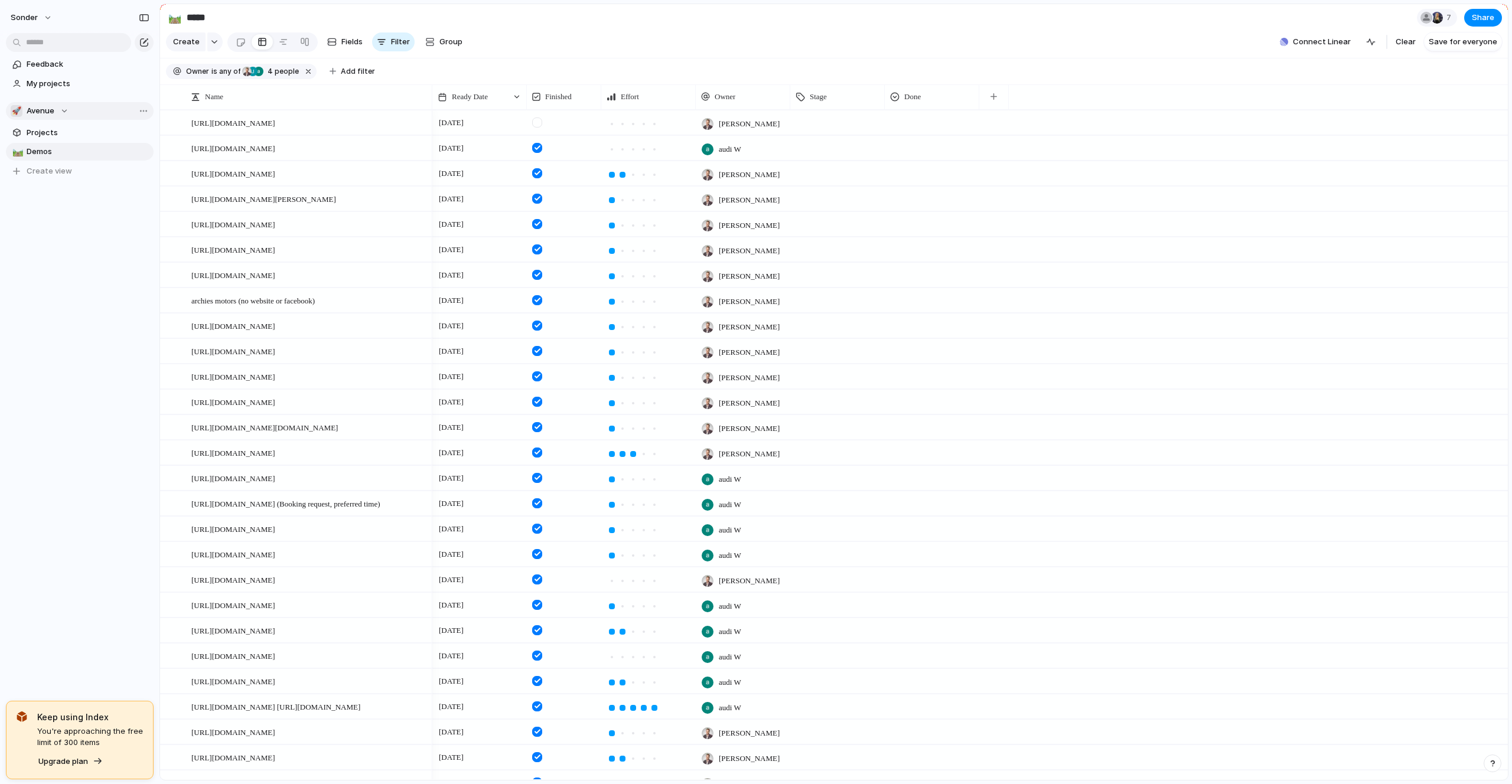
click at [61, 108] on div "🚀 Avenue" at bounding box center [39, 111] width 58 height 12
click at [64, 234] on li "💅 [PERSON_NAME]" at bounding box center [79, 238] width 134 height 20
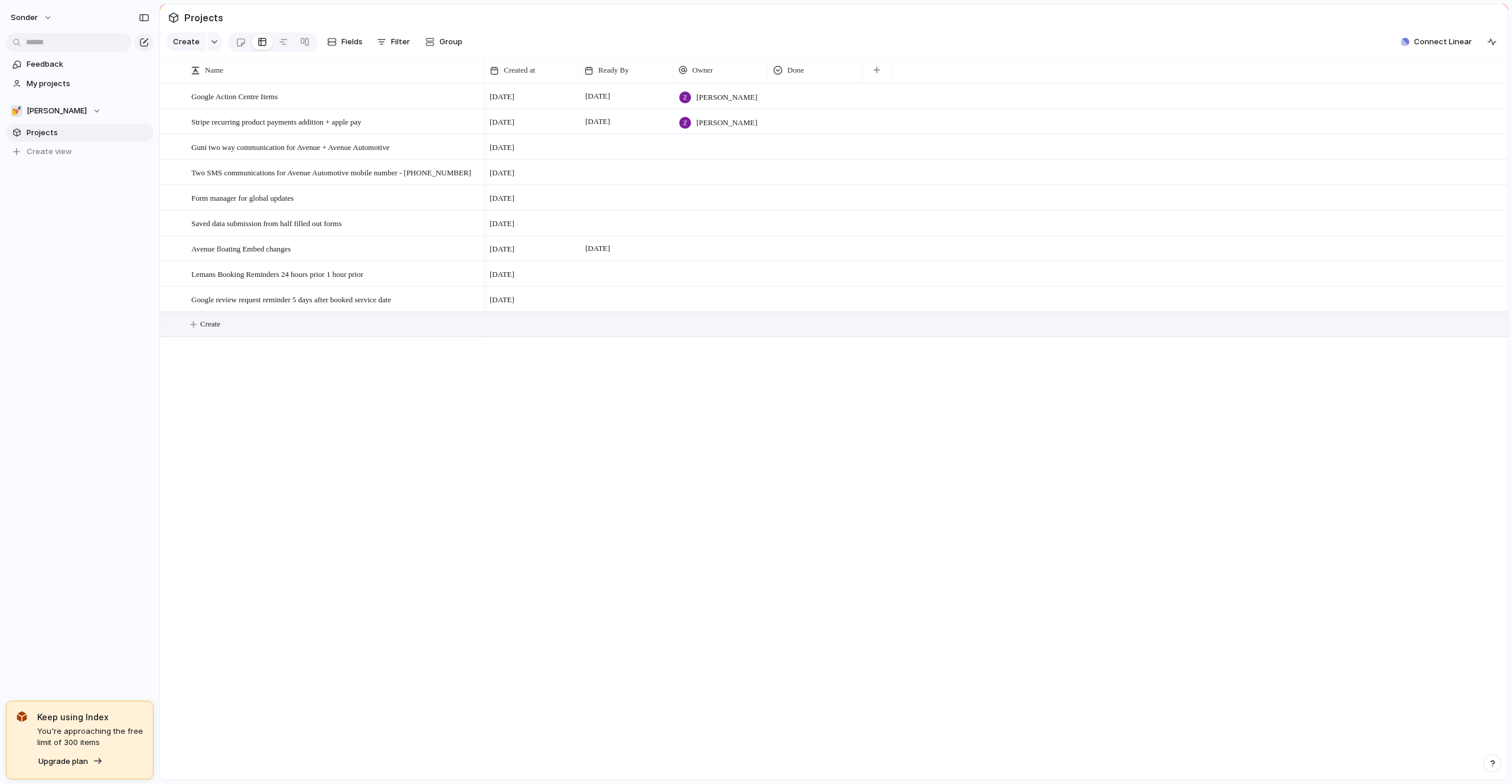
click at [203, 322] on span "Create" at bounding box center [210, 324] width 20 height 12
type textarea "**********"
click at [215, 329] on span "Send [PERSON_NAME] Moto live -" at bounding box center [249, 324] width 115 height 13
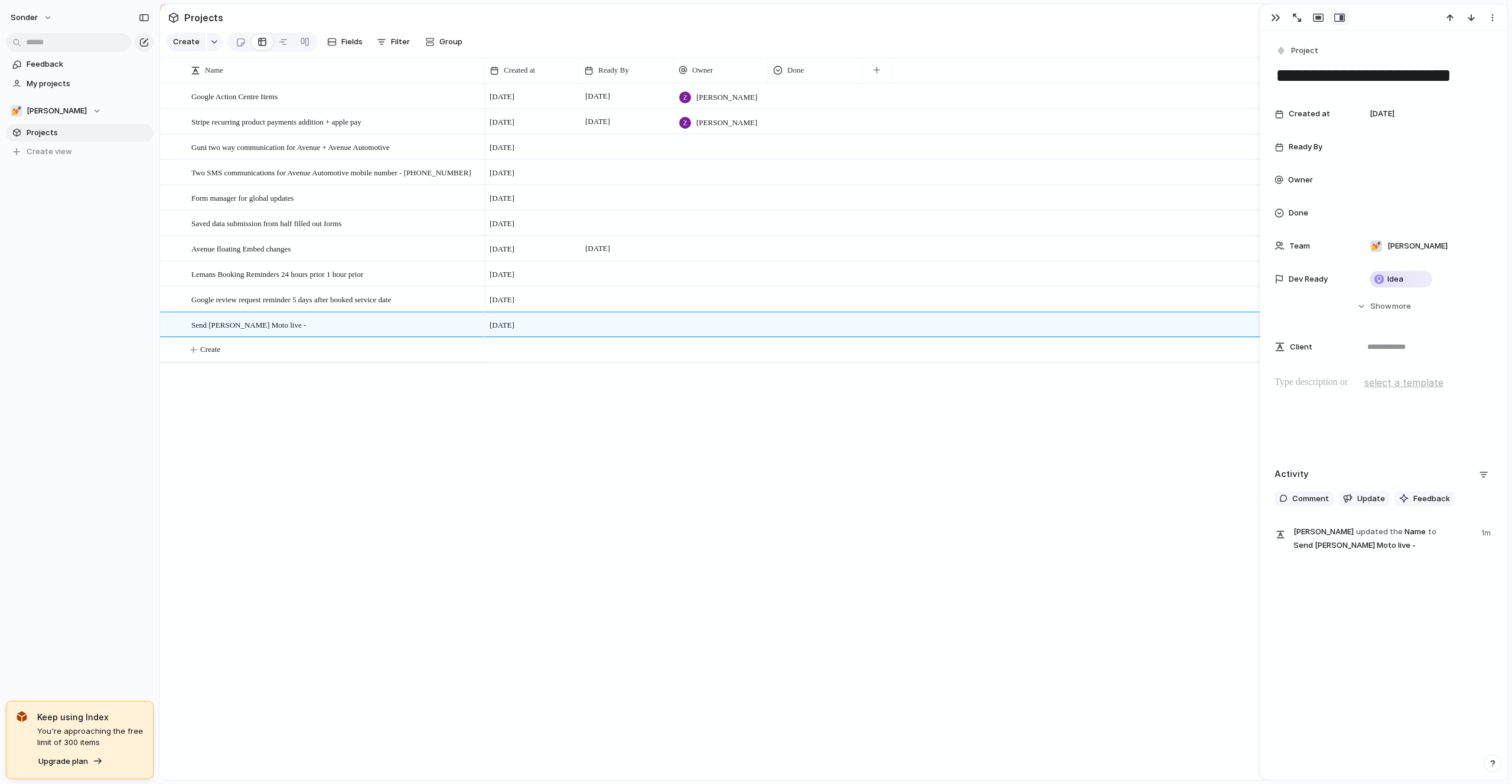
click at [1334, 386] on p at bounding box center [1384, 382] width 218 height 14
click at [684, 380] on div "[DATE] August [PERSON_NAME] [DATE] August [PERSON_NAME] [DATE] [DATE] [DATE] [D…" at bounding box center [996, 431] width 1024 height 696
click at [722, 322] on div at bounding box center [720, 324] width 94 height 25
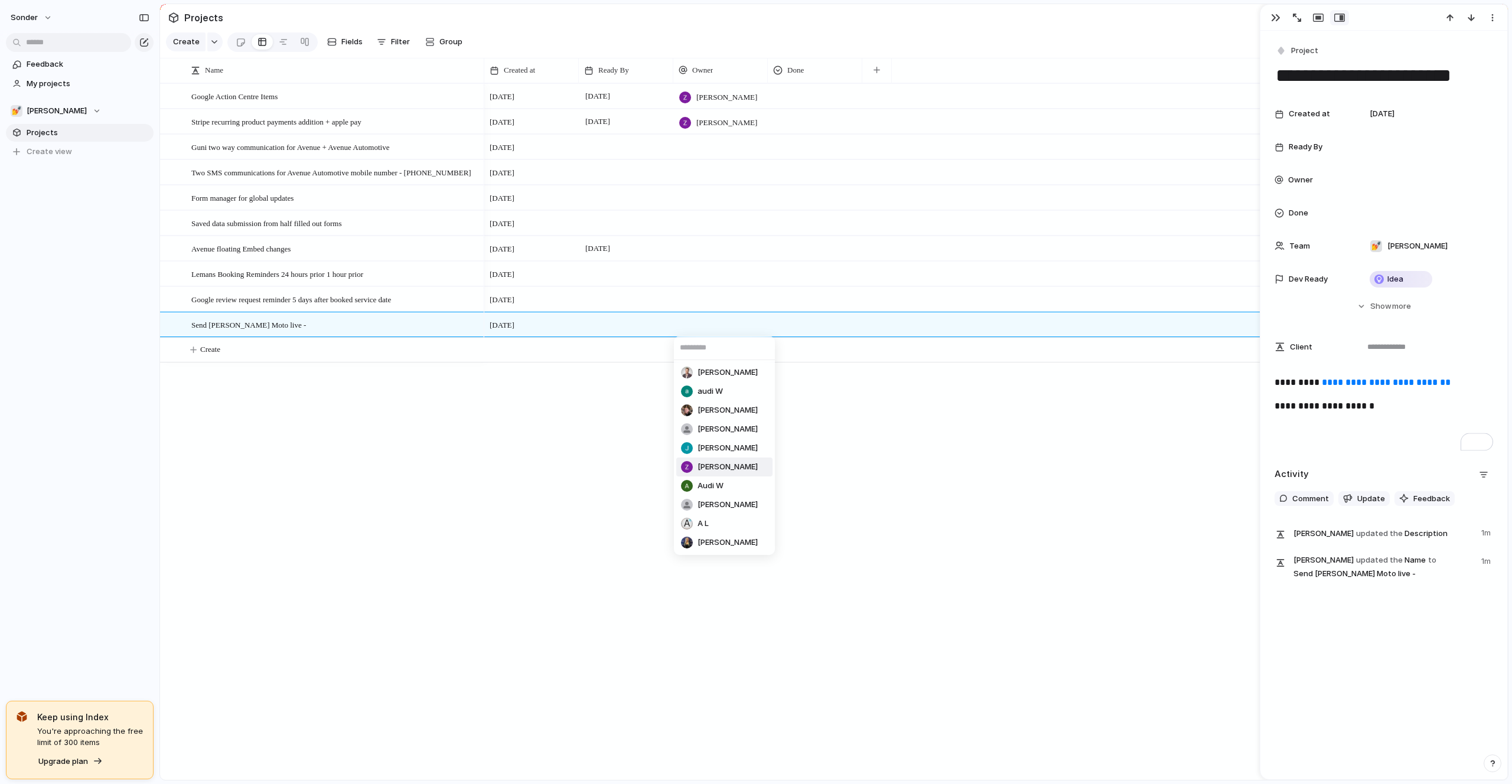
click at [712, 471] on span "[PERSON_NAME]" at bounding box center [728, 467] width 60 height 12
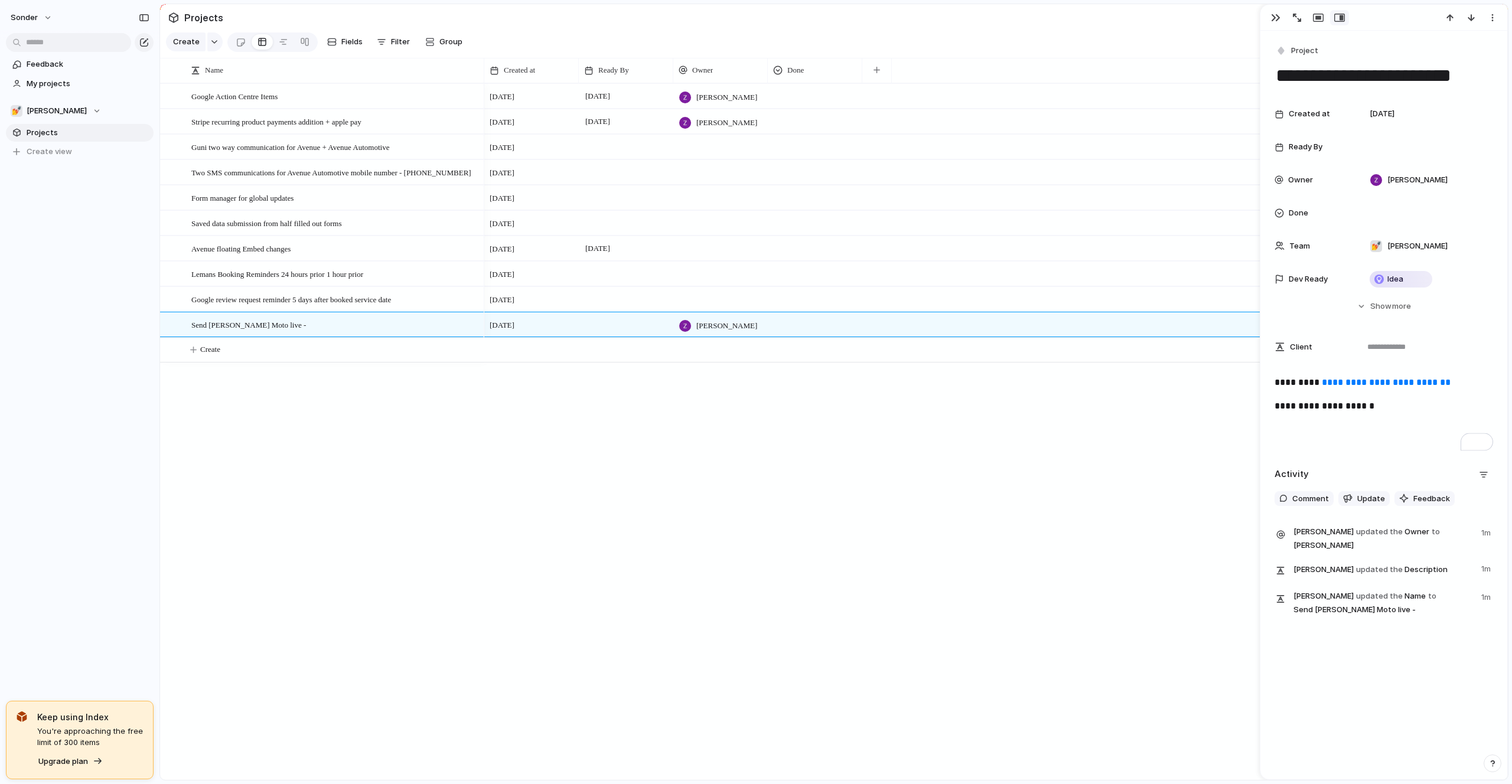
click at [595, 324] on div at bounding box center [625, 324] width 94 height 25
click at [621, 480] on button "11" at bounding box center [624, 476] width 21 height 21
click at [640, 70] on div "Ready By" at bounding box center [625, 70] width 83 height 12
click at [633, 127] on li "Sort ascending" at bounding box center [628, 134] width 87 height 19
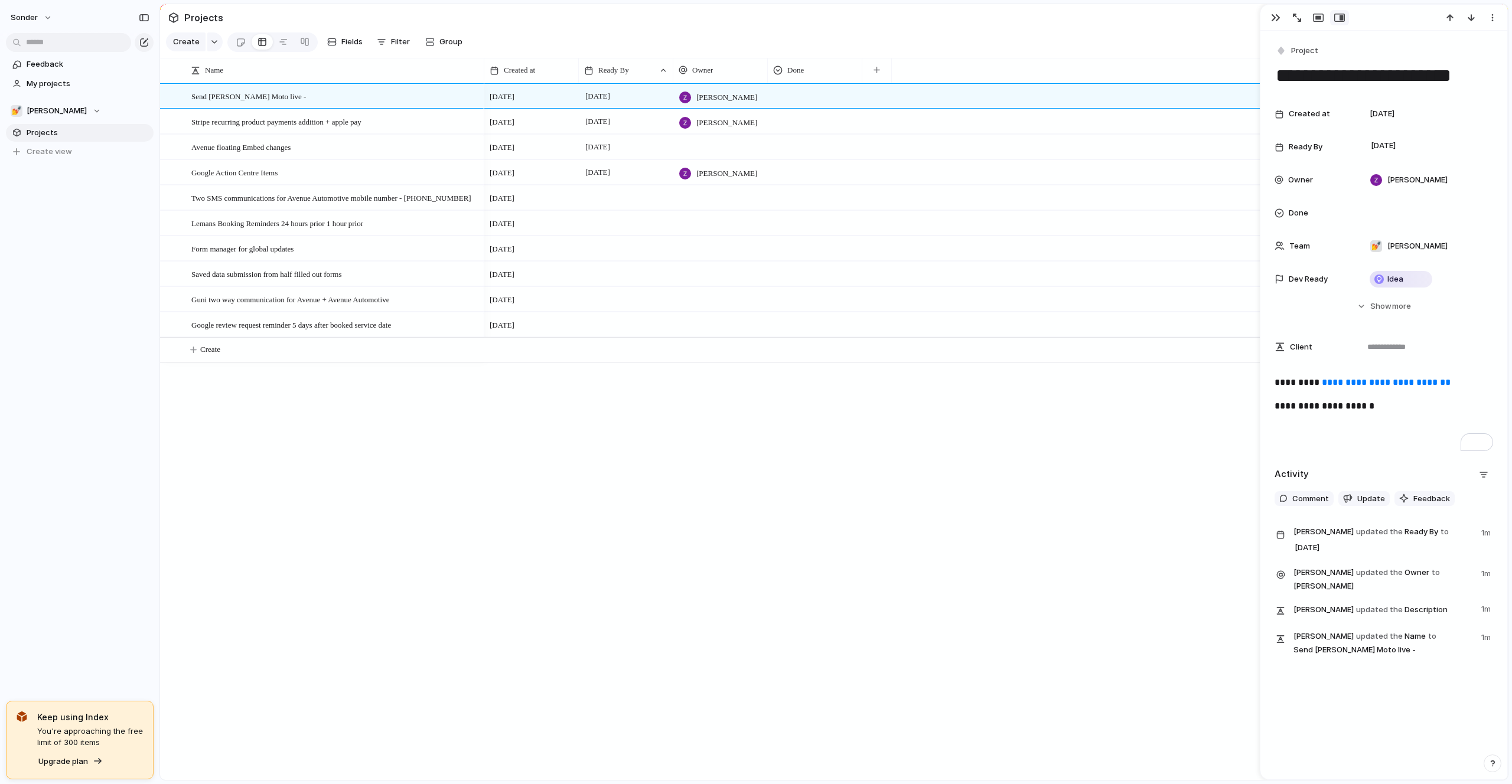
click at [808, 99] on div at bounding box center [815, 94] width 93 height 20
click at [808, 99] on div "Live Done" at bounding box center [756, 392] width 1512 height 784
click at [51, 118] on button "💅 [PERSON_NAME]" at bounding box center [79, 111] width 148 height 17
click at [58, 160] on span "Audi's Board" at bounding box center [60, 158] width 47 height 12
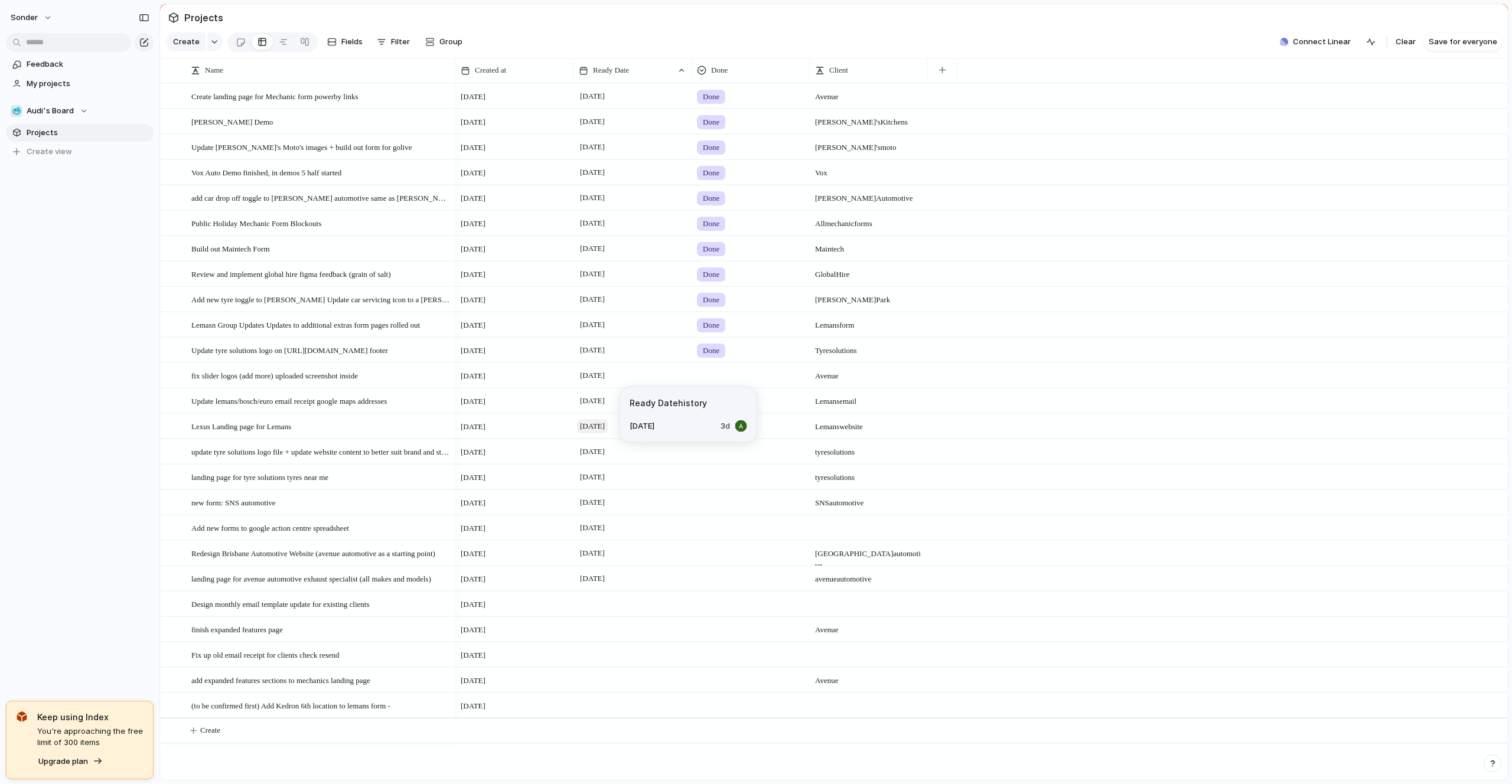
click at [593, 424] on span "[DATE]" at bounding box center [592, 426] width 31 height 14
click at [622, 575] on button "11" at bounding box center [619, 578] width 23 height 23
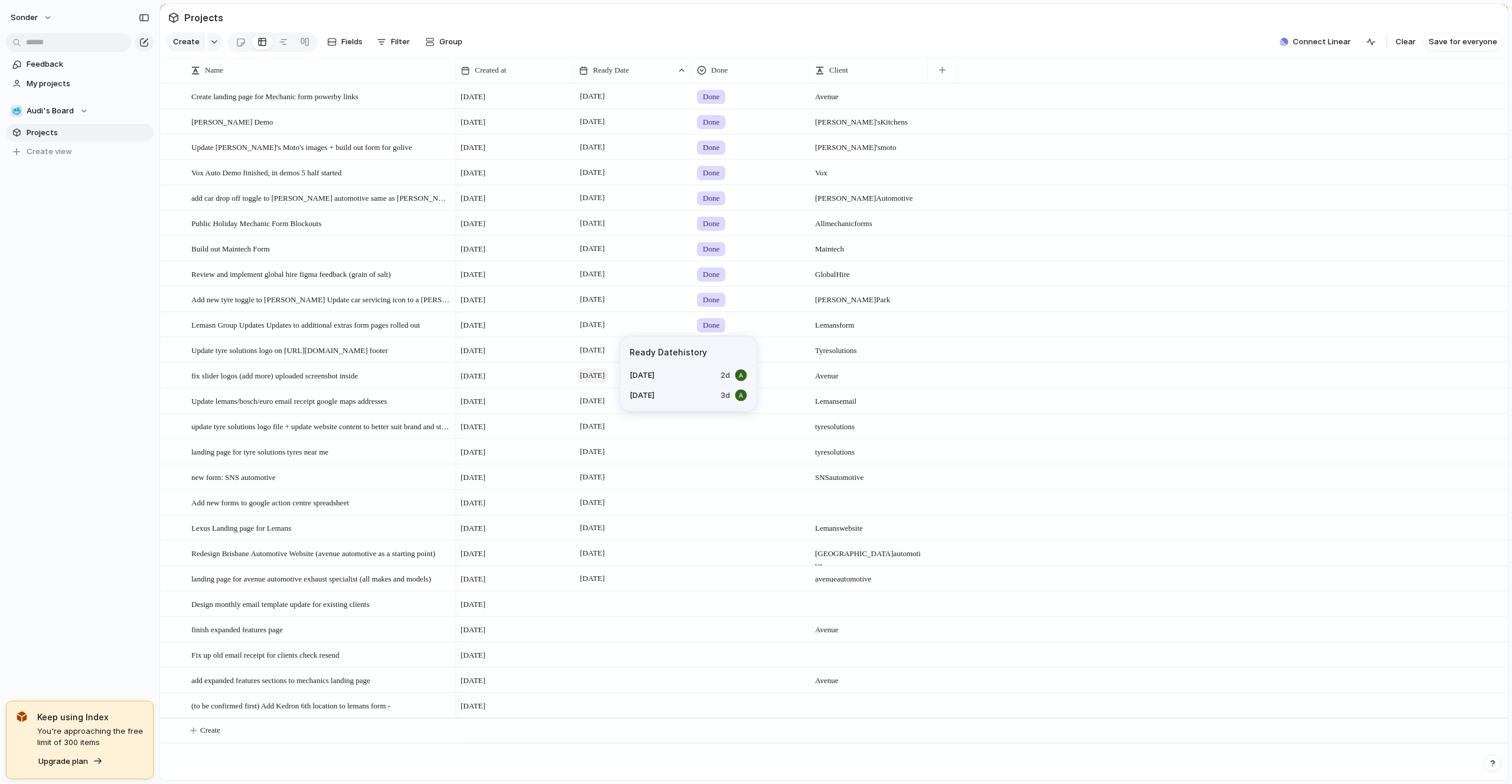
click at [594, 375] on span "[DATE]" at bounding box center [592, 376] width 31 height 14
click at [687, 529] on button "14" at bounding box center [697, 528] width 21 height 21
click at [585, 380] on span "[DATE]" at bounding box center [592, 376] width 31 height 14
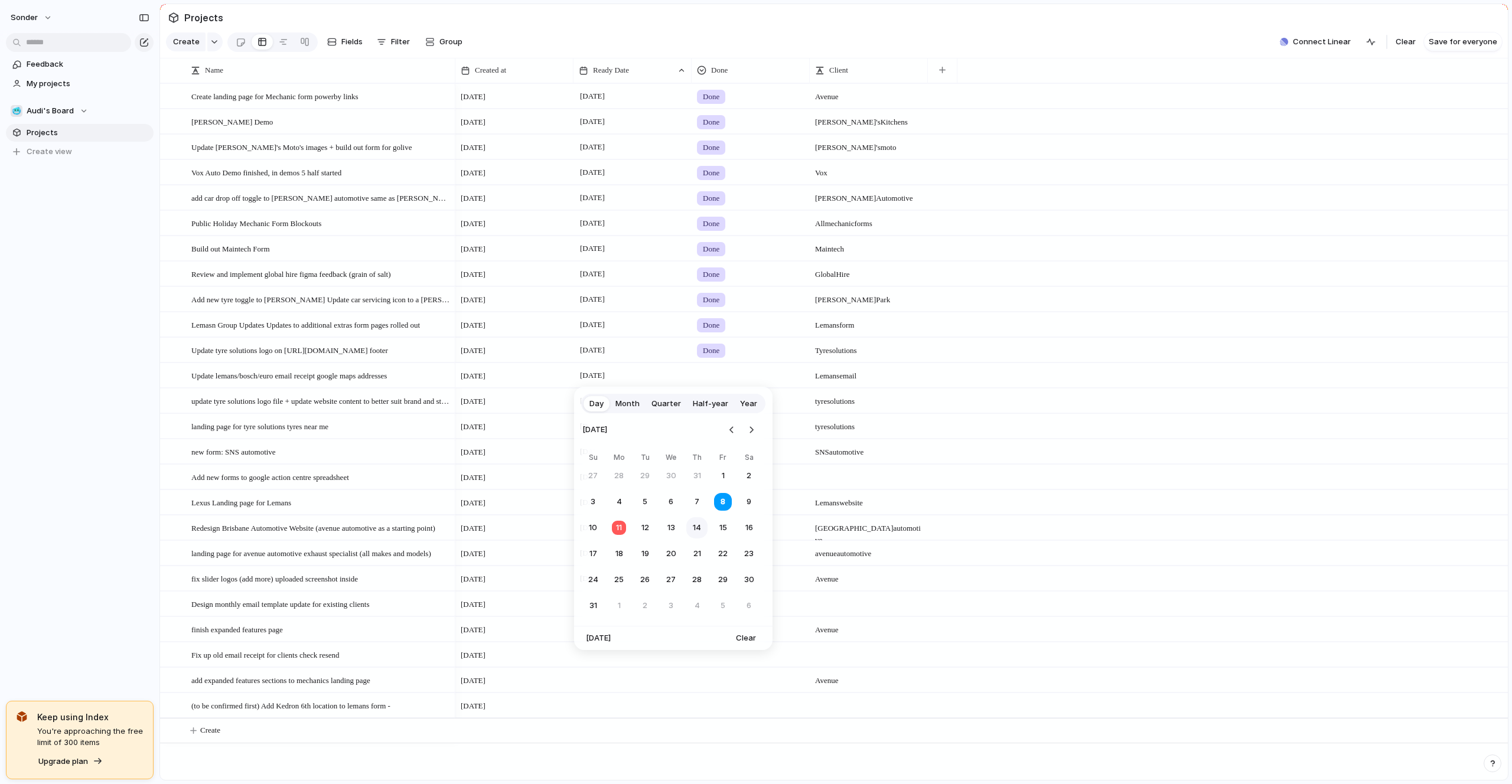
click at [694, 530] on button "14" at bounding box center [697, 528] width 21 height 21
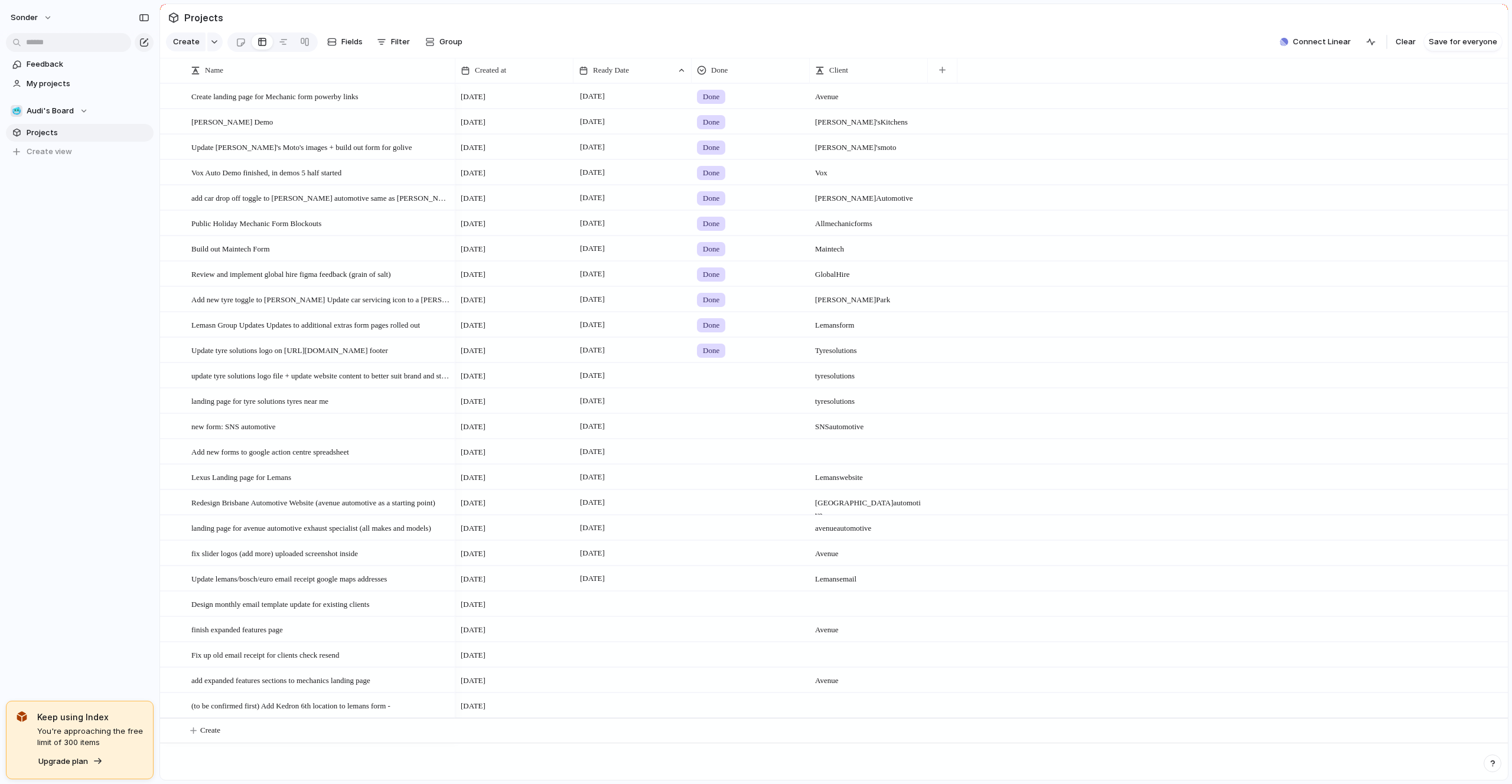
click at [589, 384] on div "[DATE]" at bounding box center [632, 375] width 118 height 25
click at [670, 525] on button "13" at bounding box center [671, 528] width 21 height 21
click at [600, 389] on div "[DATE]" at bounding box center [633, 399] width 117 height 19
click at [596, 382] on div "[DATE]" at bounding box center [632, 375] width 118 height 25
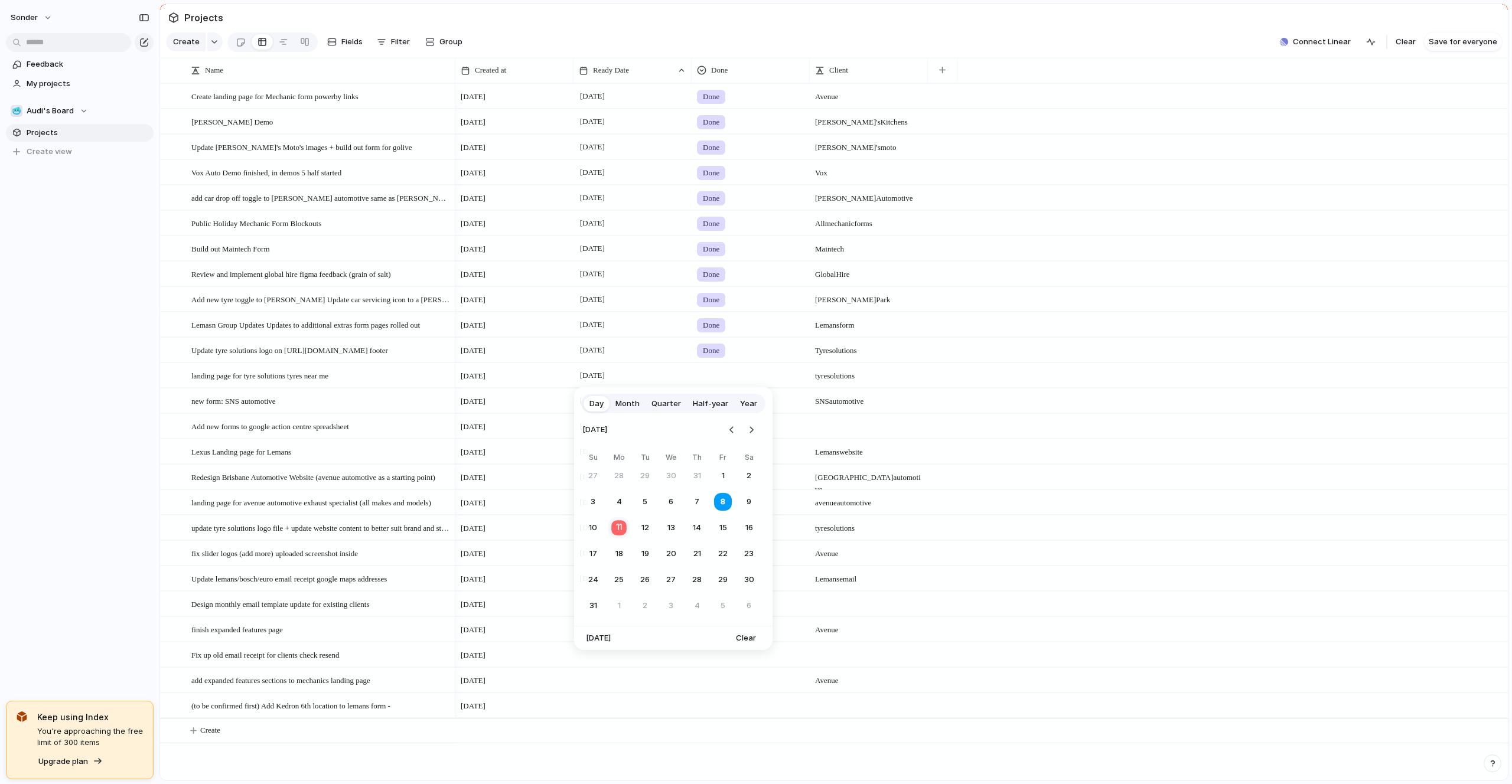
click at [617, 528] on button "11" at bounding box center [619, 528] width 23 height 23
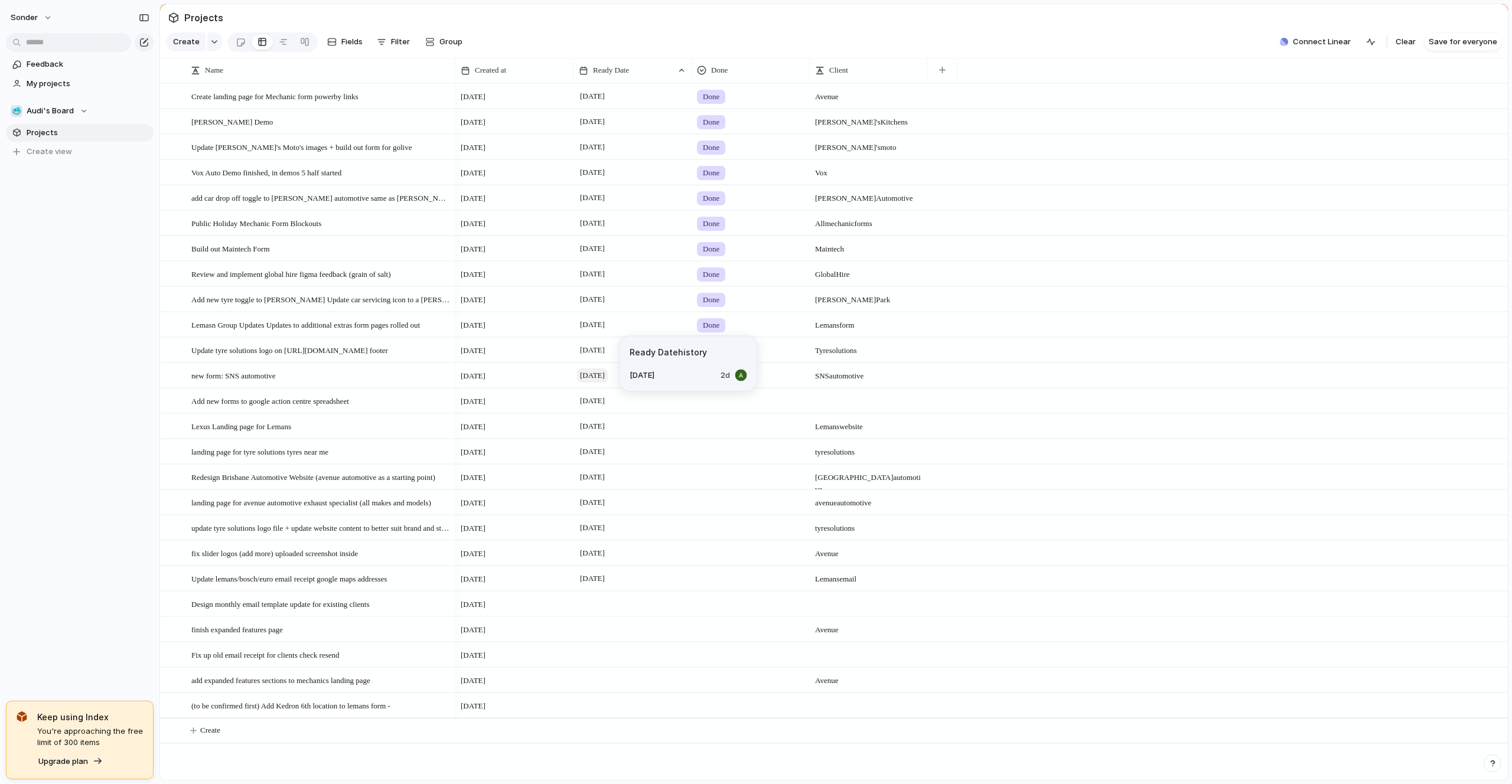
click at [593, 376] on span "[DATE]" at bounding box center [592, 376] width 31 height 14
click at [717, 373] on div at bounding box center [750, 373] width 117 height 20
click at [720, 443] on span "Done" at bounding box center [715, 444] width 20 height 12
click at [587, 397] on span "[DATE]" at bounding box center [592, 401] width 31 height 14
click at [643, 552] on button "12" at bounding box center [644, 553] width 21 height 21
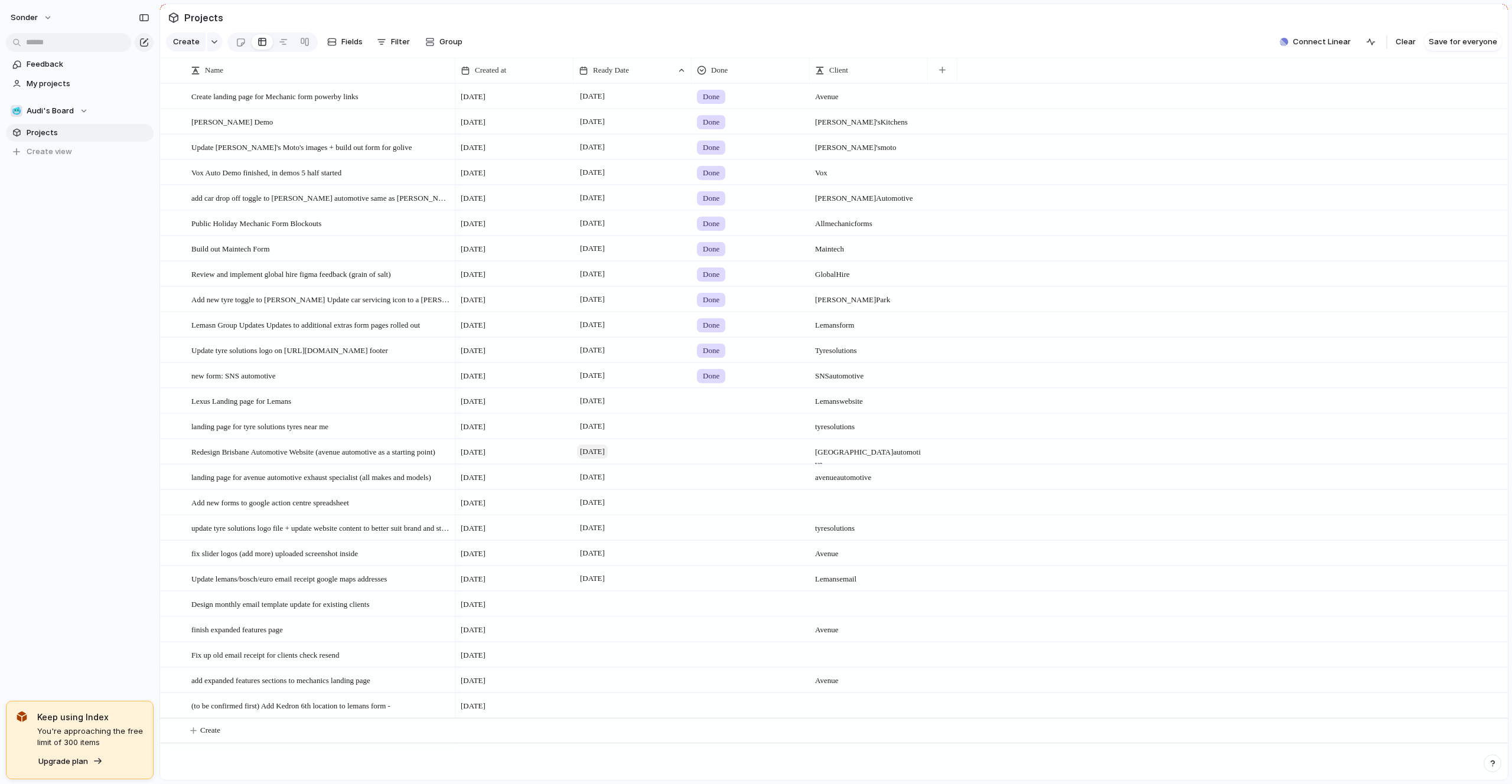
click at [592, 457] on span "[DATE]" at bounding box center [592, 452] width 31 height 14
click at [693, 600] on button "14" at bounding box center [697, 604] width 21 height 21
click at [350, 506] on span "update tyre solutions logo file + update website content to better suit brand a…" at bounding box center [321, 502] width 260 height 13
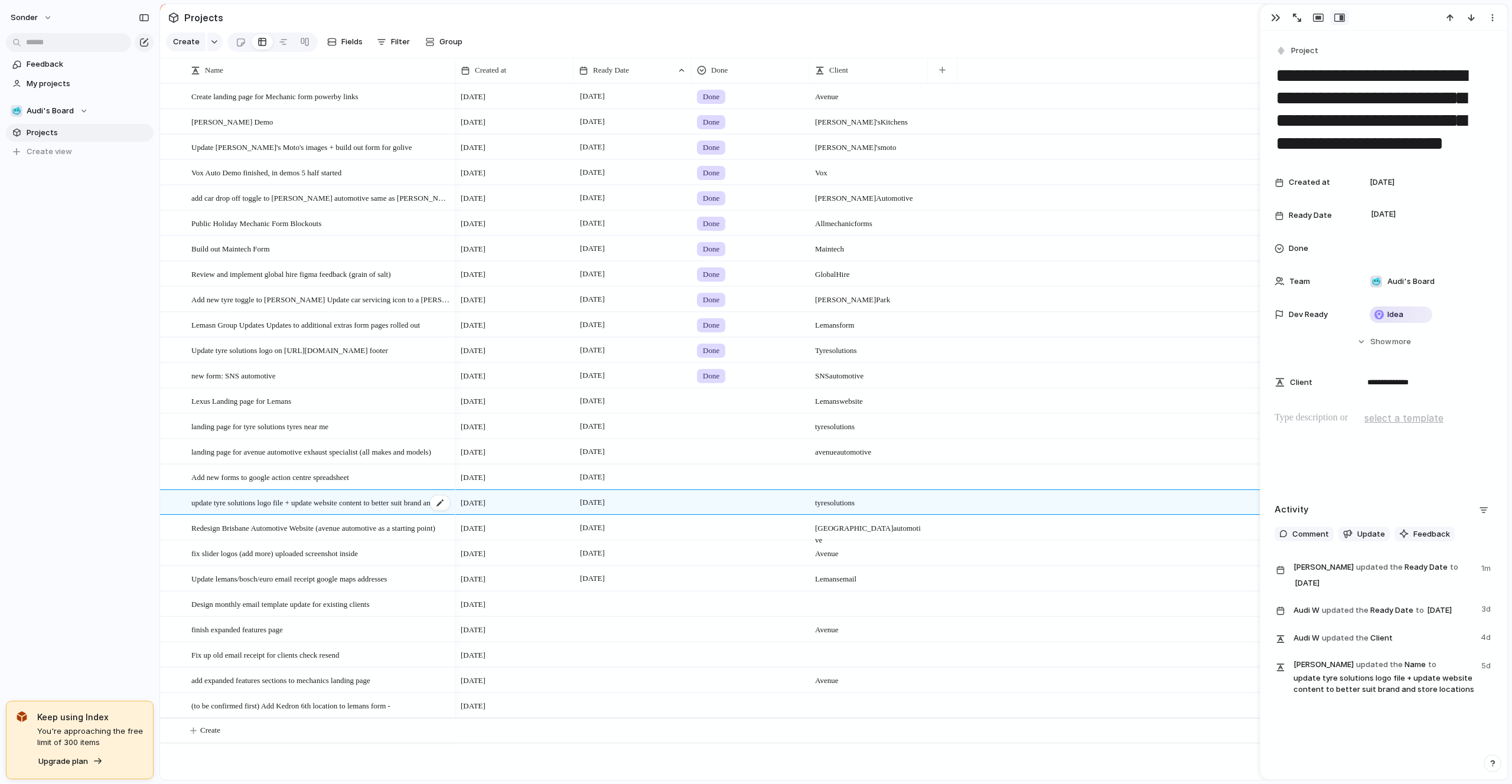
click at [352, 506] on span "update tyre solutions logo file + update website content to better suit brand a…" at bounding box center [321, 502] width 260 height 13
click at [598, 501] on span "[DATE]" at bounding box center [592, 502] width 31 height 14
click at [640, 656] on button "12" at bounding box center [644, 654] width 21 height 21
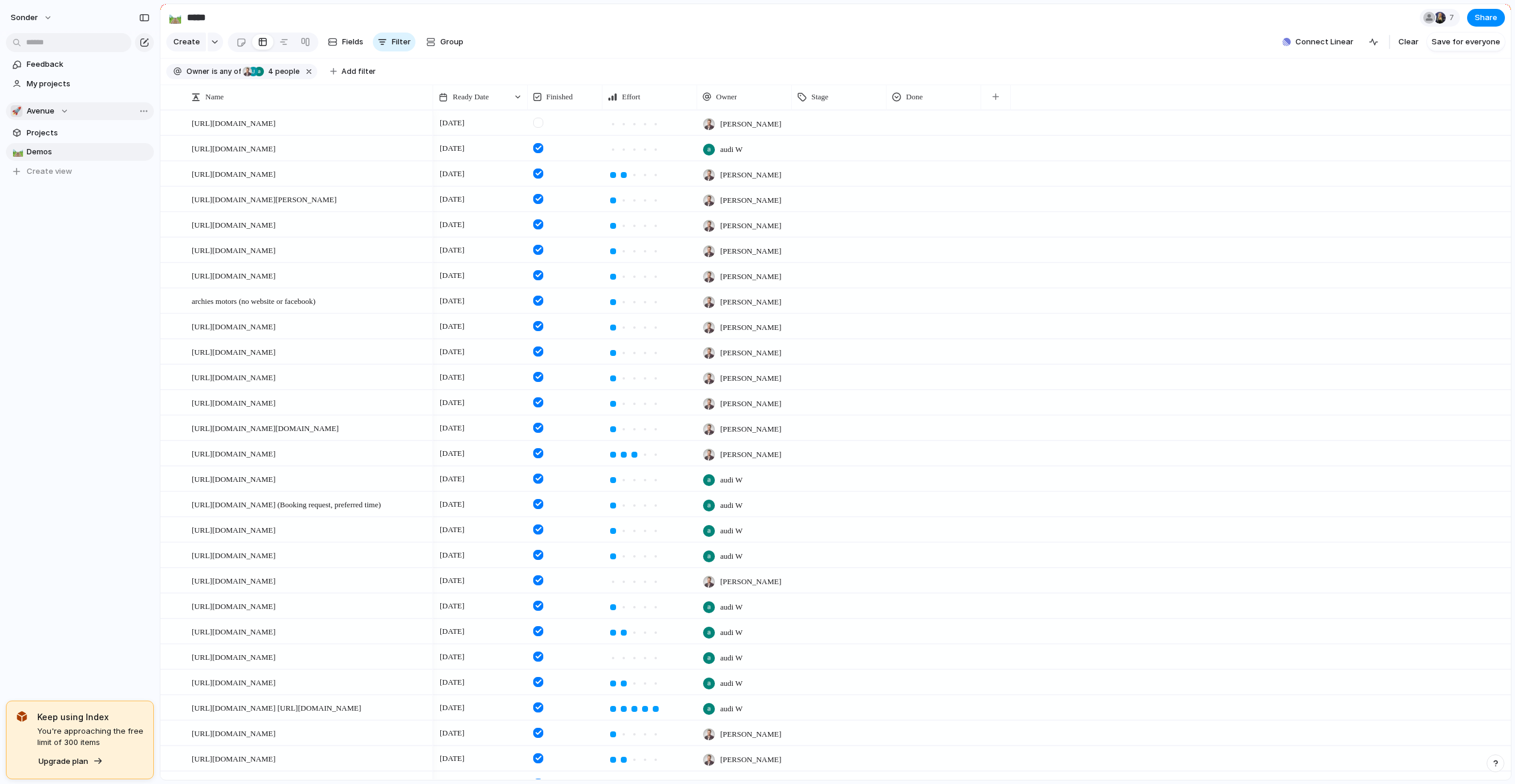
click at [31, 105] on span "Avenue" at bounding box center [40, 111] width 28 height 12
click at [74, 241] on li "💅 [PERSON_NAME]" at bounding box center [79, 239] width 134 height 20
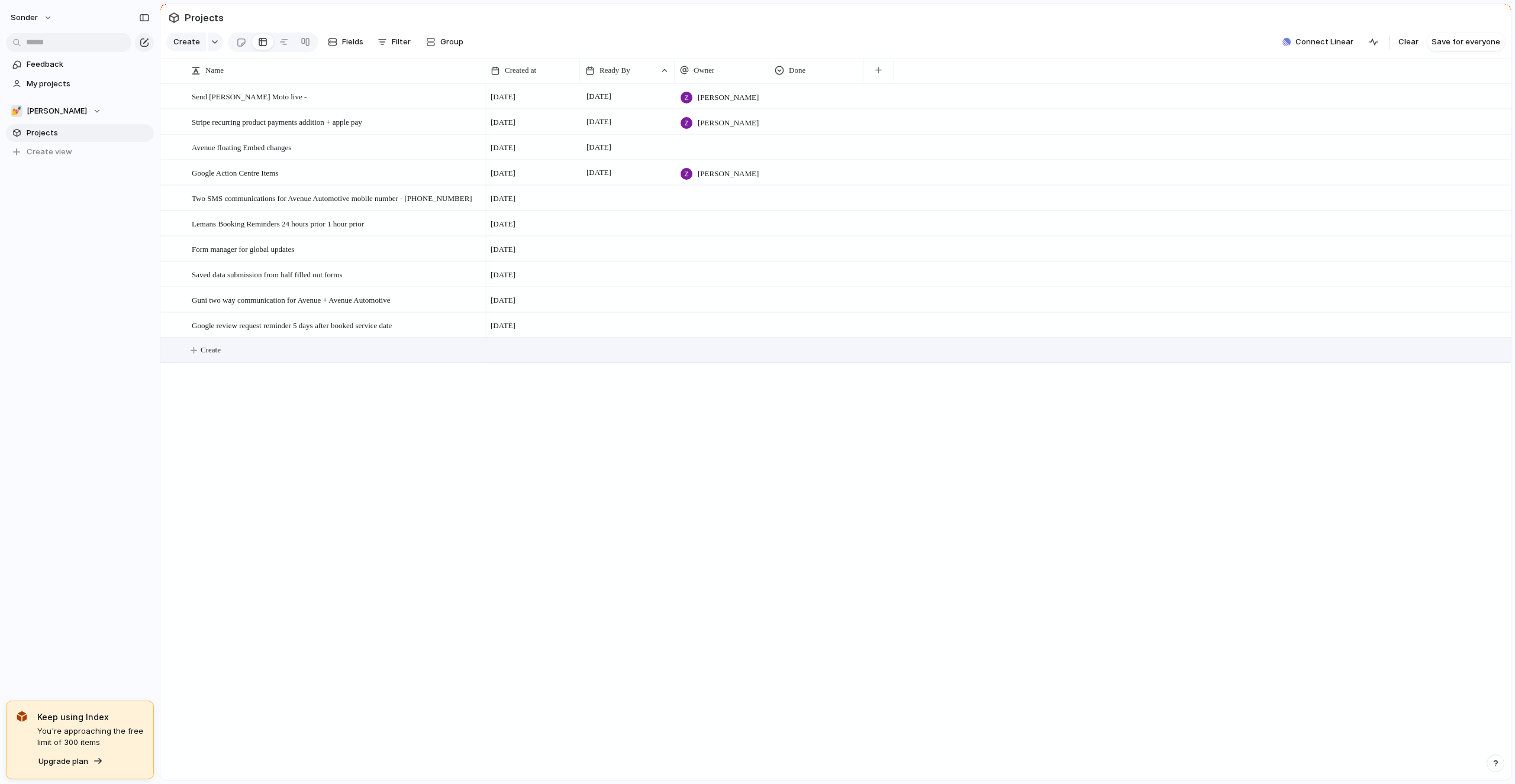
click at [230, 344] on button "Create" at bounding box center [850, 350] width 1357 height 25
type textarea "**********"
click at [290, 349] on span "Kitchen Workz email receipts cutting shor-" at bounding box center [258, 350] width 132 height 13
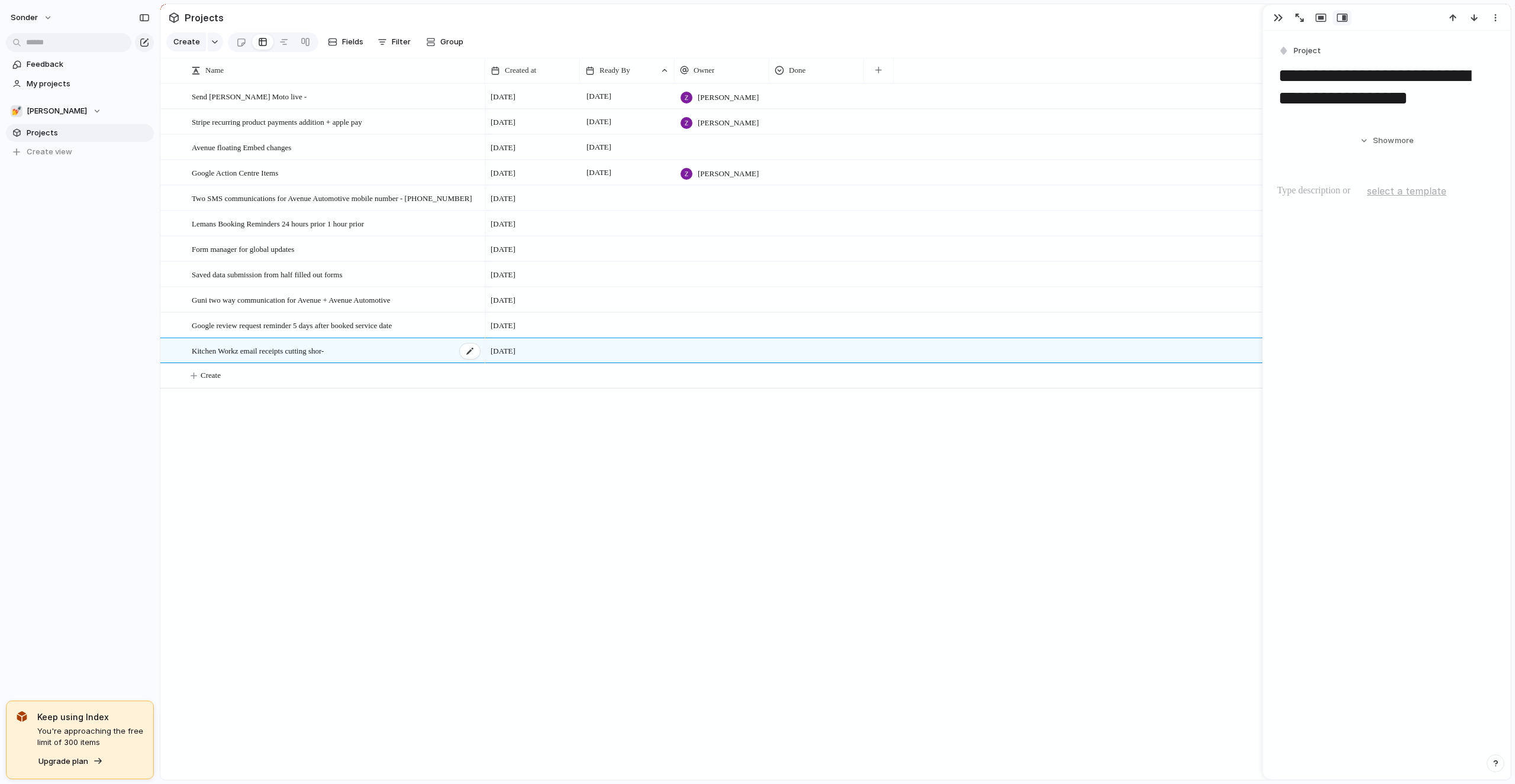
click at [290, 349] on span "Kitchen Workz email receipts cutting shor-" at bounding box center [258, 350] width 132 height 13
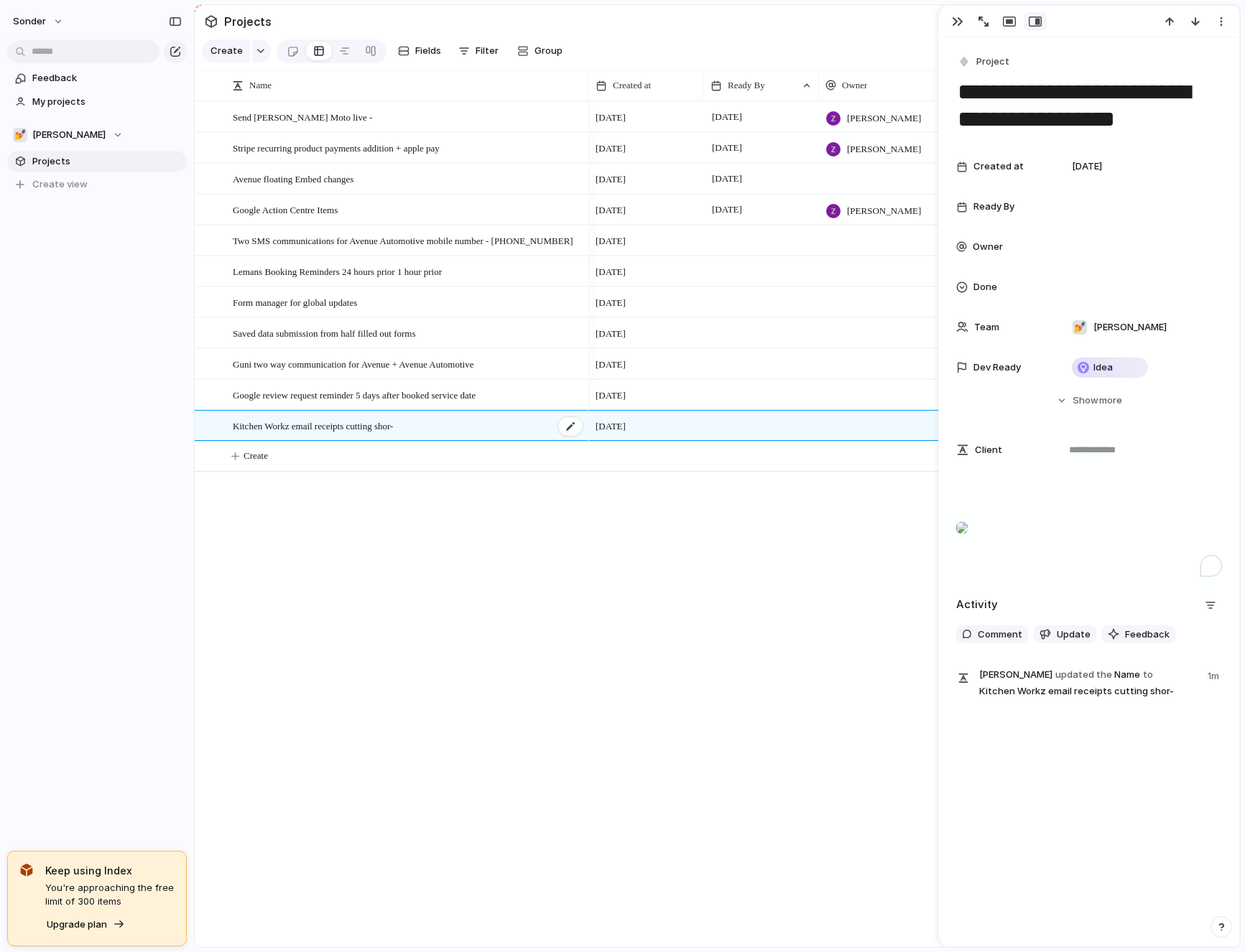
click at [443, 423] on div "Kitchen Workz email receipts cutting shor-" at bounding box center [408, 425] width 351 height 30
type textarea "**********"
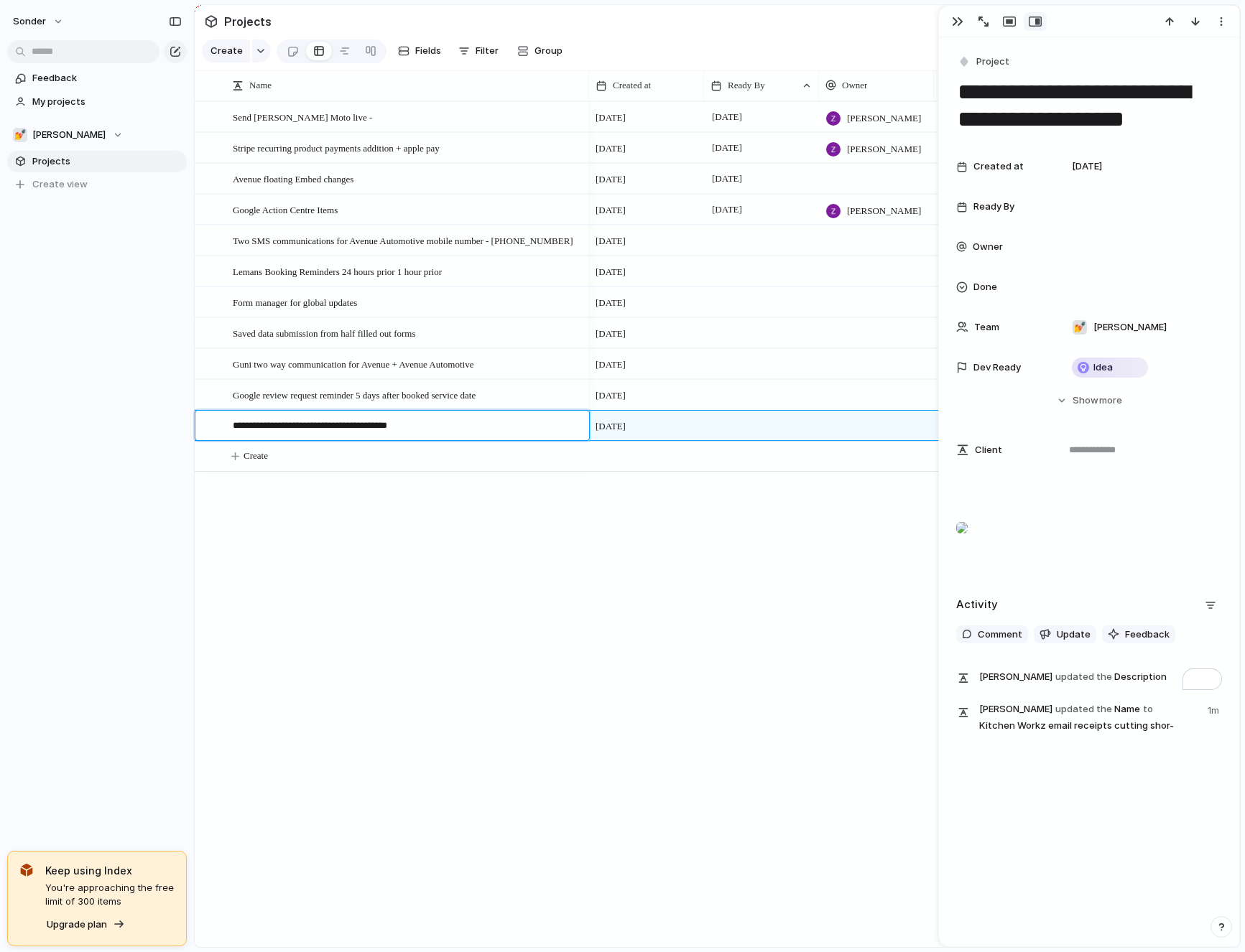
type textarea "**********"
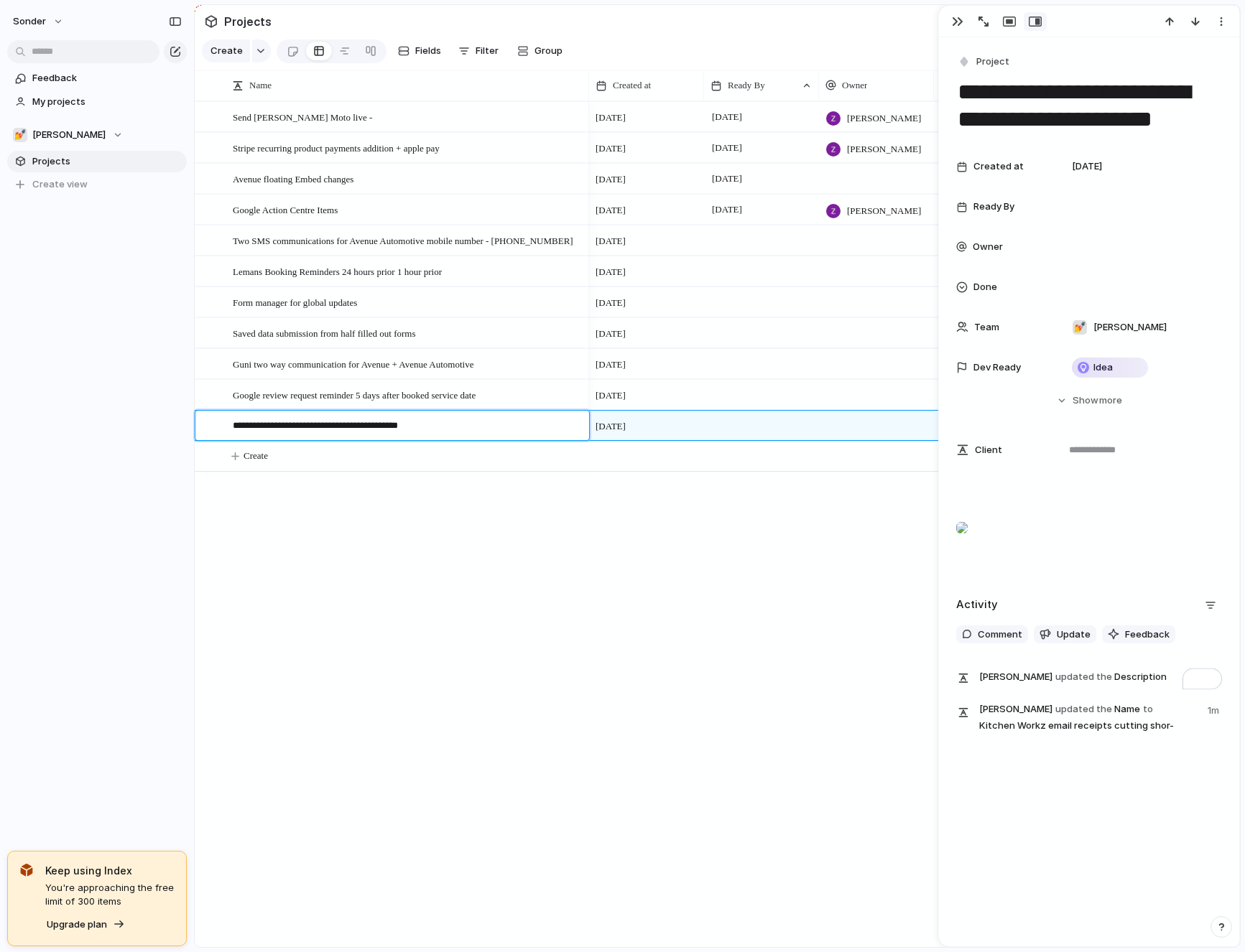
type textarea "**********"
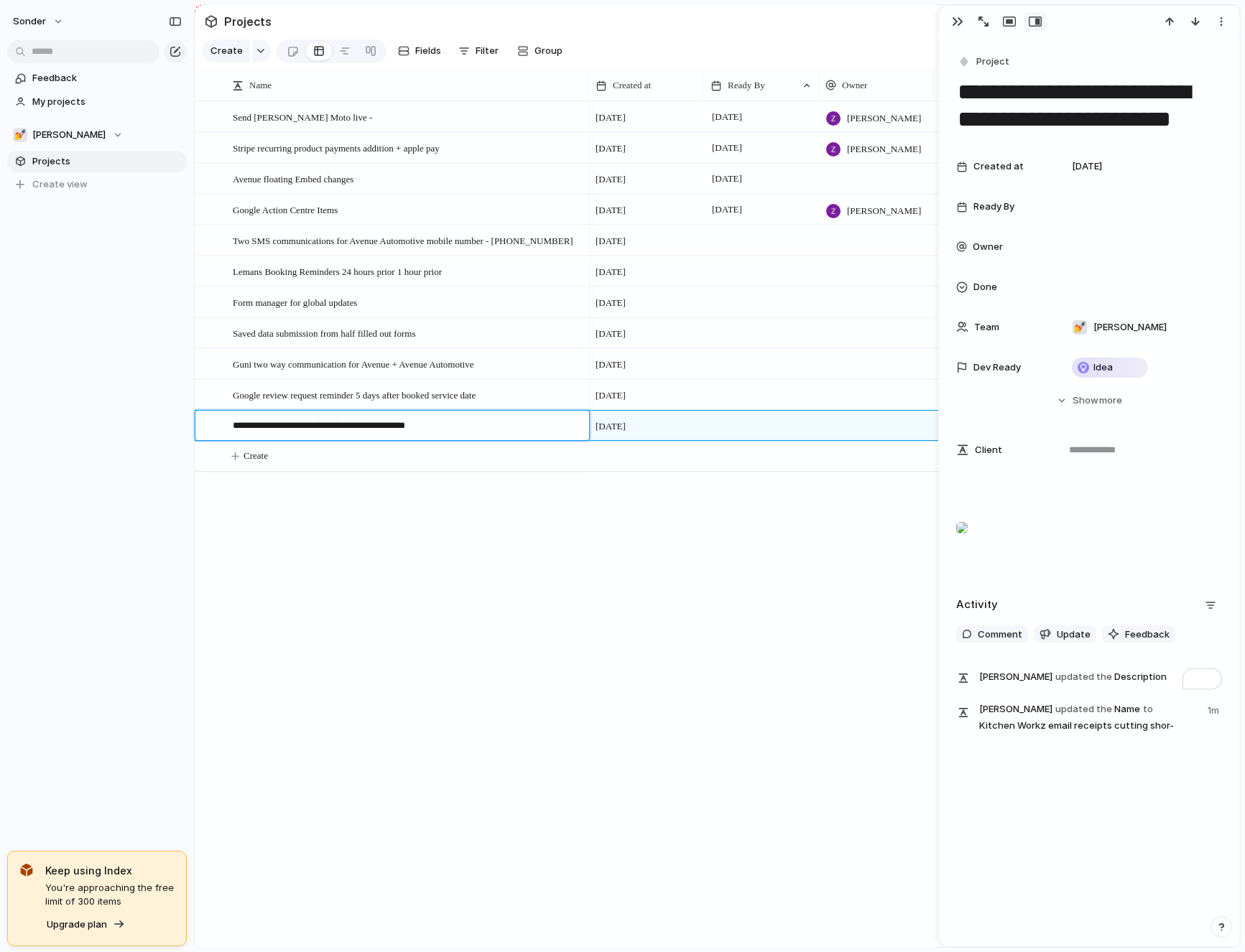
type textarea "**********"
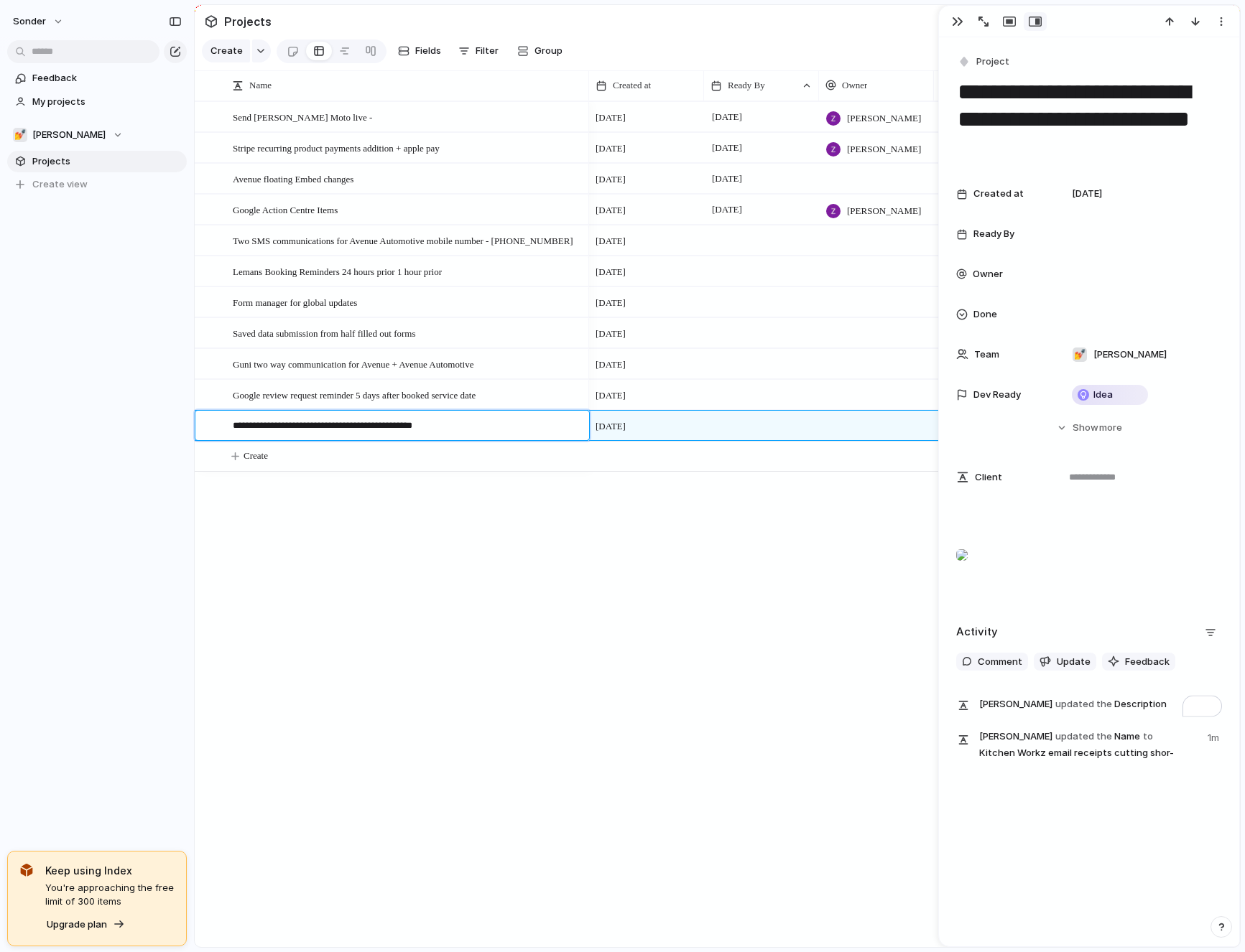
type textarea "**********"
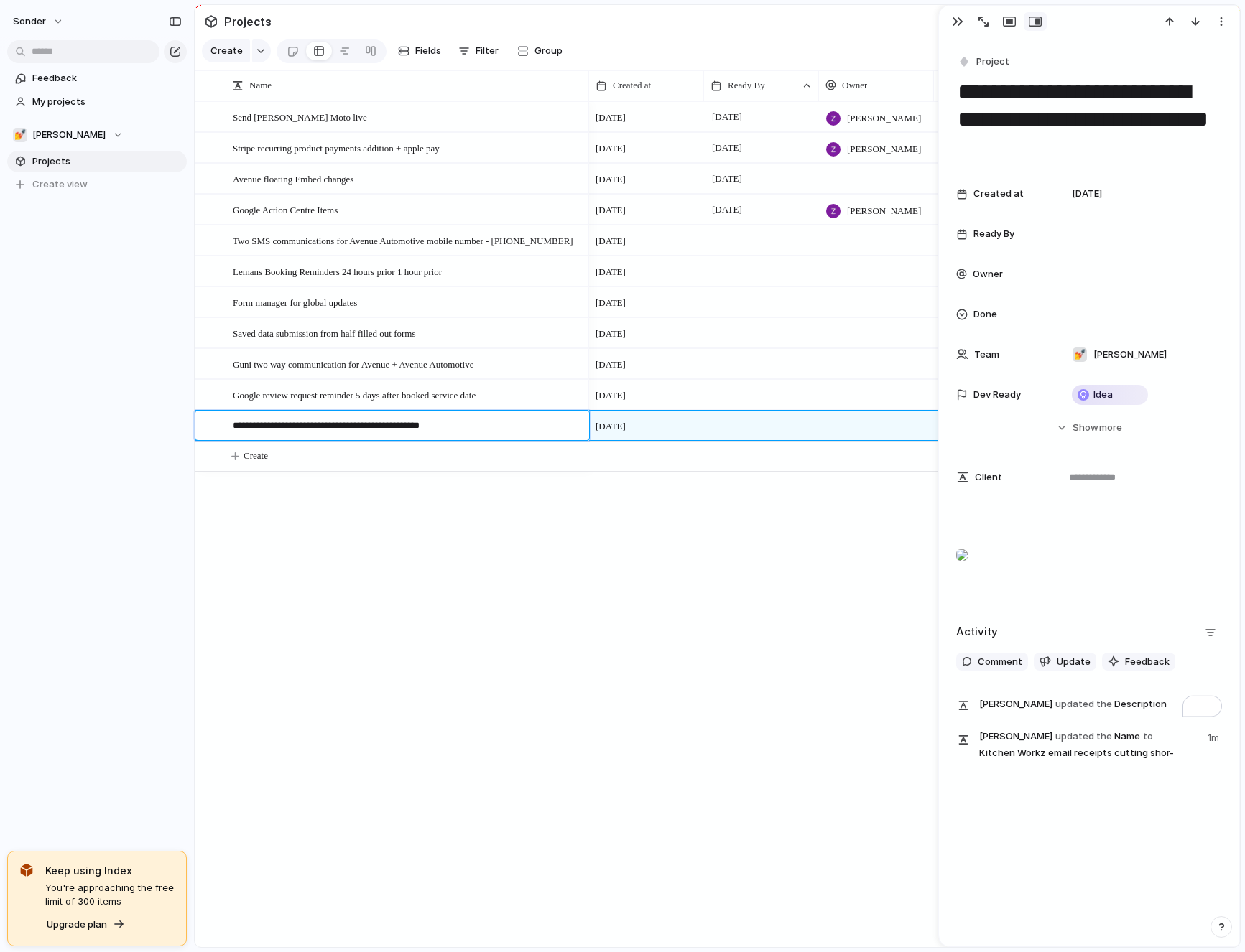
type textarea "**********"
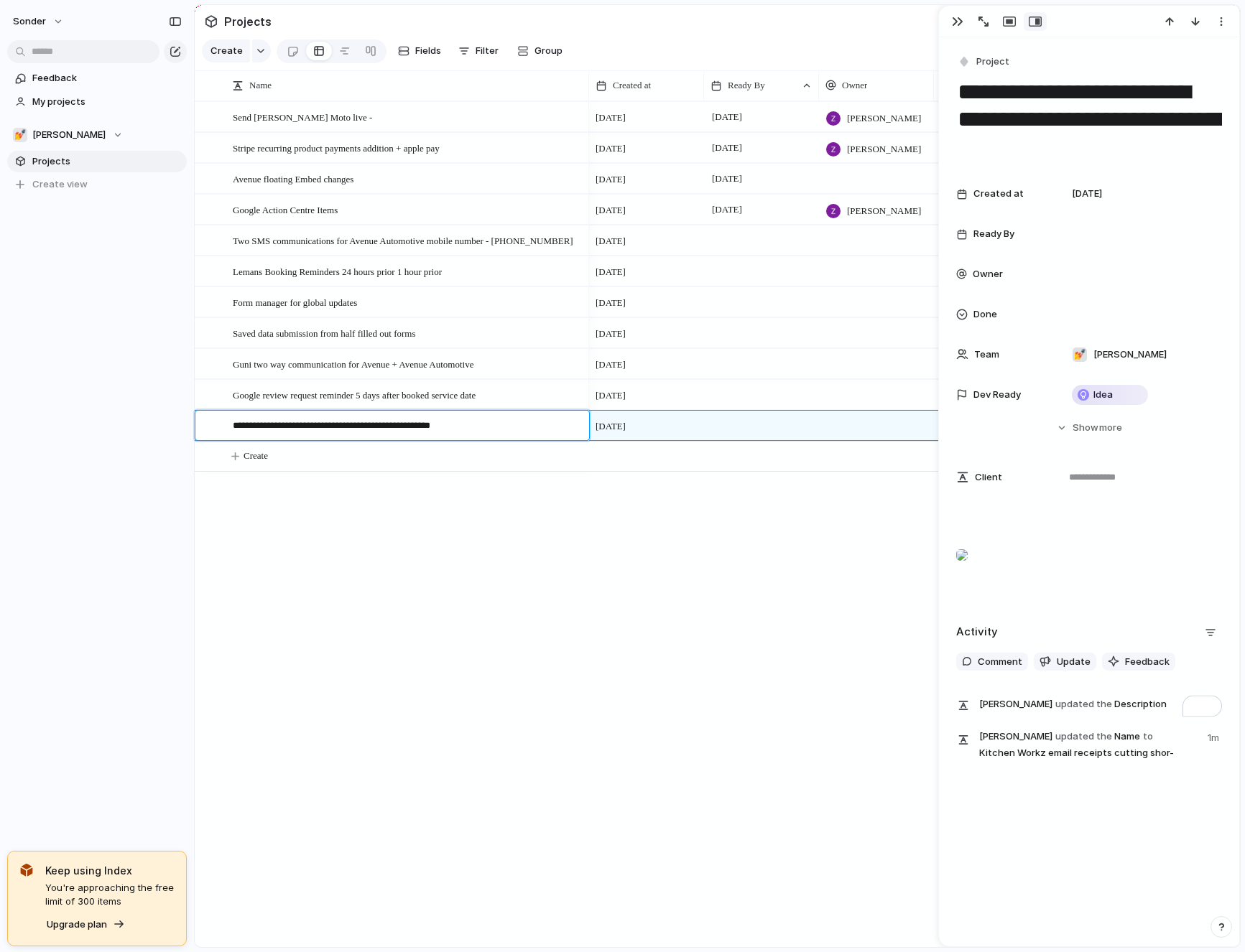
type textarea "**********"
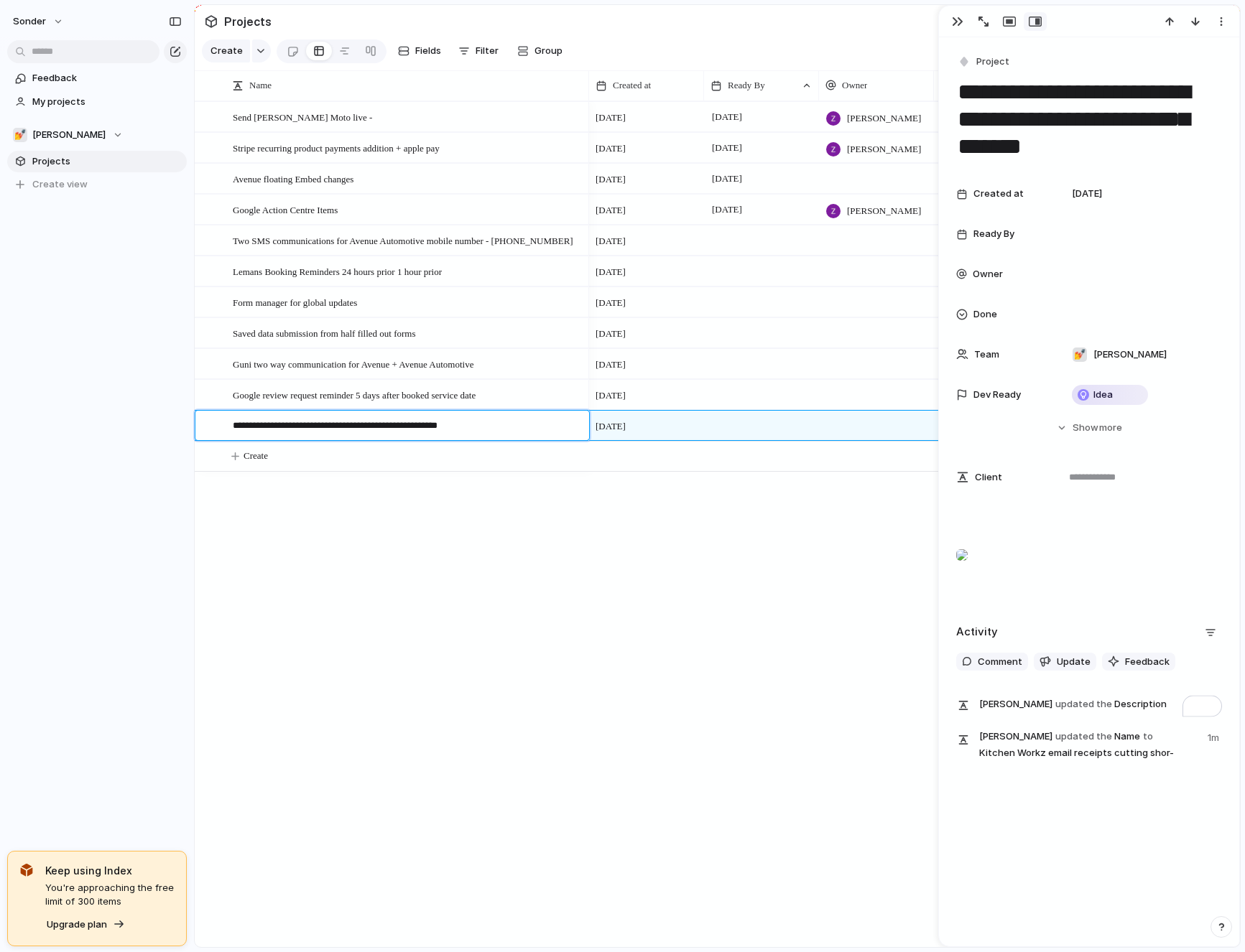
type textarea "**********"
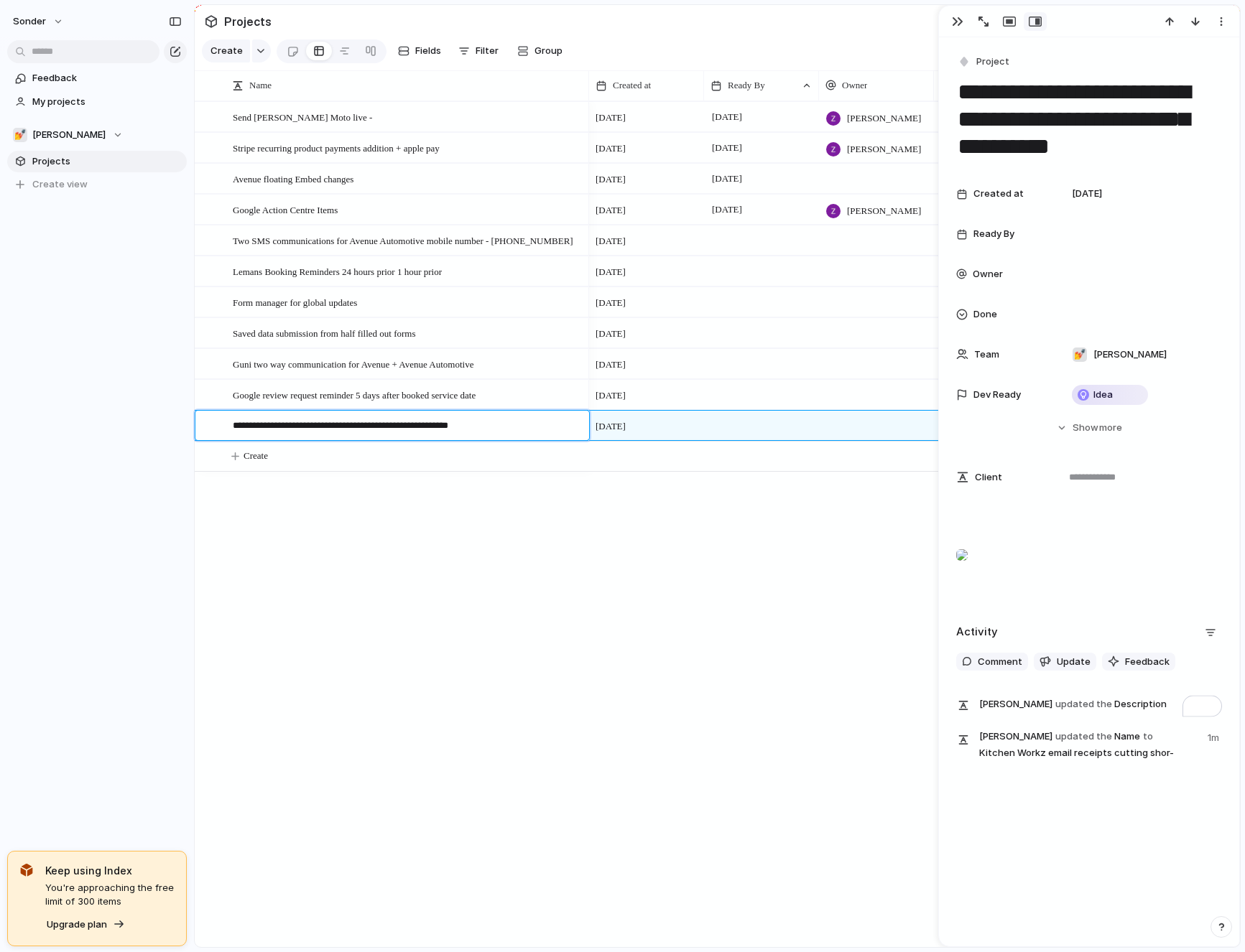
type textarea "**********"
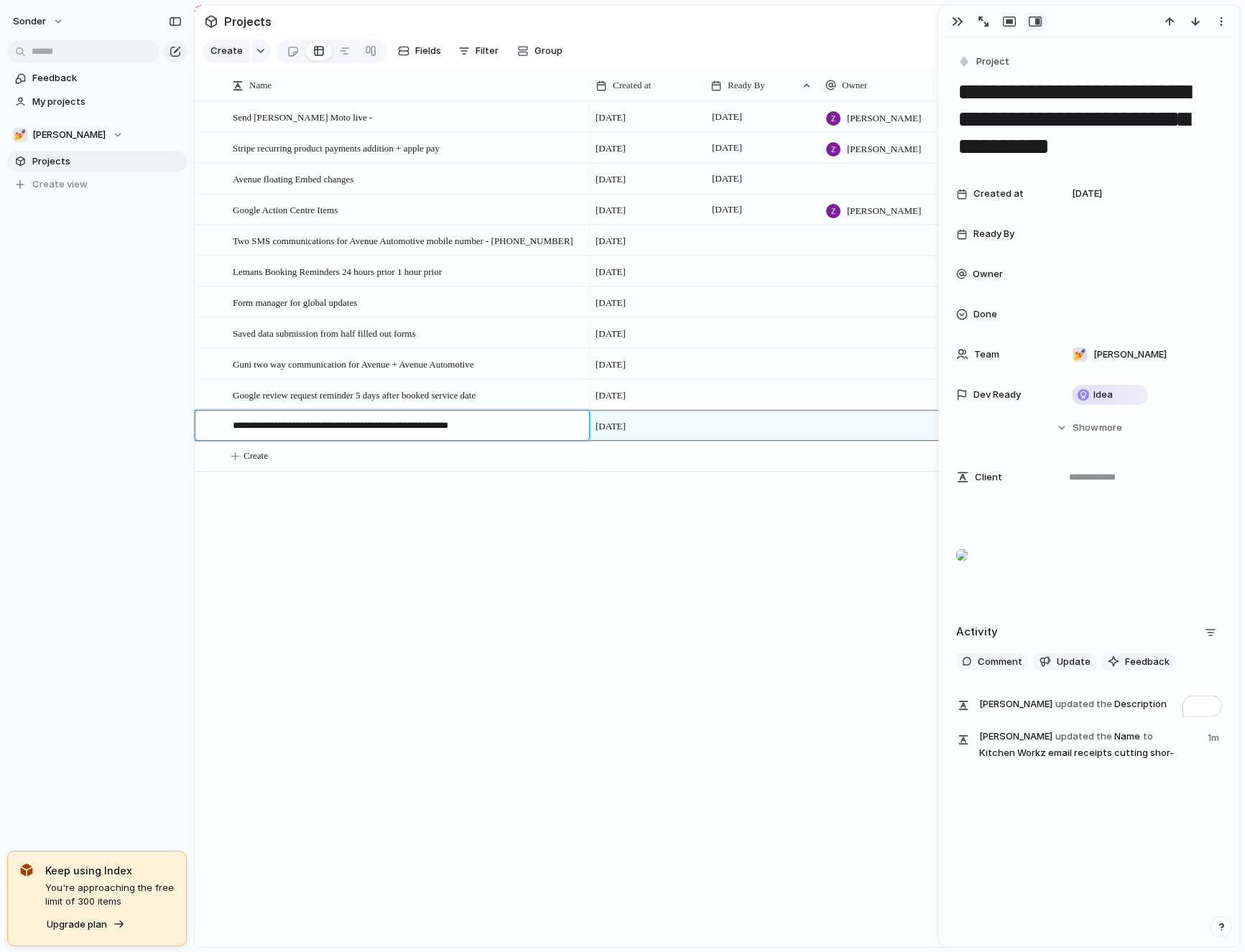
type textarea "**********"
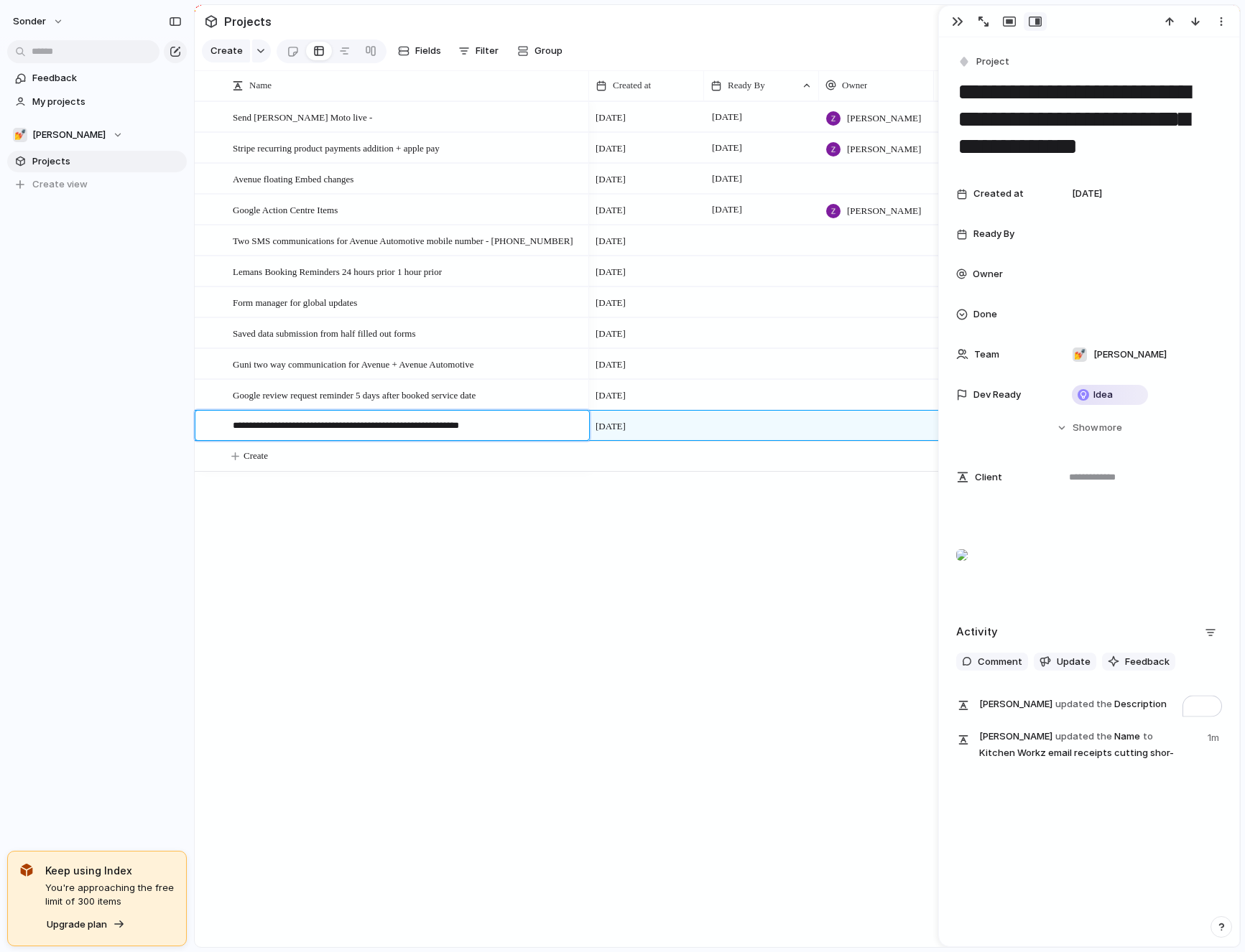
type textarea "**********"
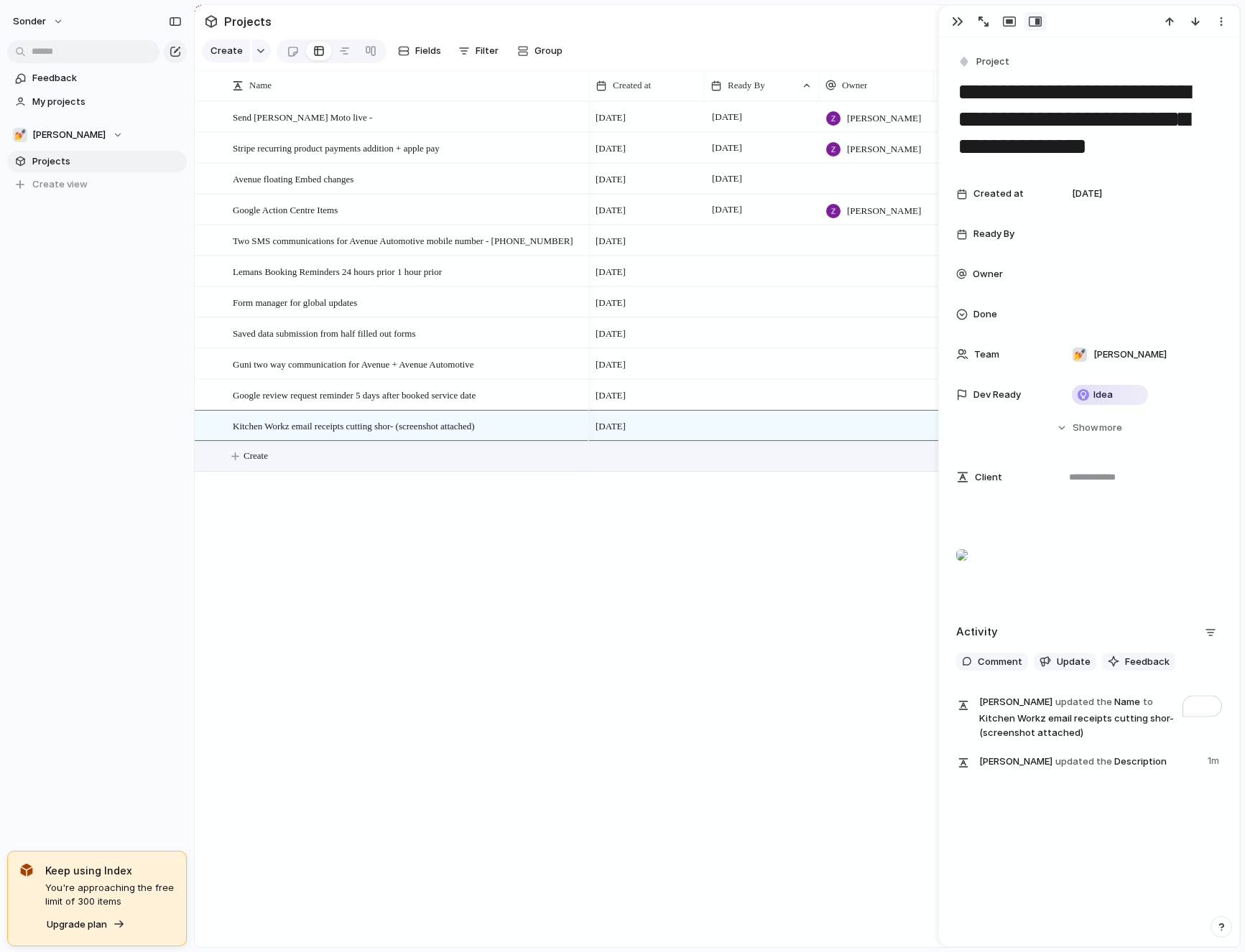
click at [626, 423] on span "[DATE]" at bounding box center [610, 426] width 30 height 14
click at [639, 94] on div "Created at" at bounding box center [646, 86] width 109 height 23
click at [651, 158] on span "Sort ascending" at bounding box center [655, 164] width 69 height 14
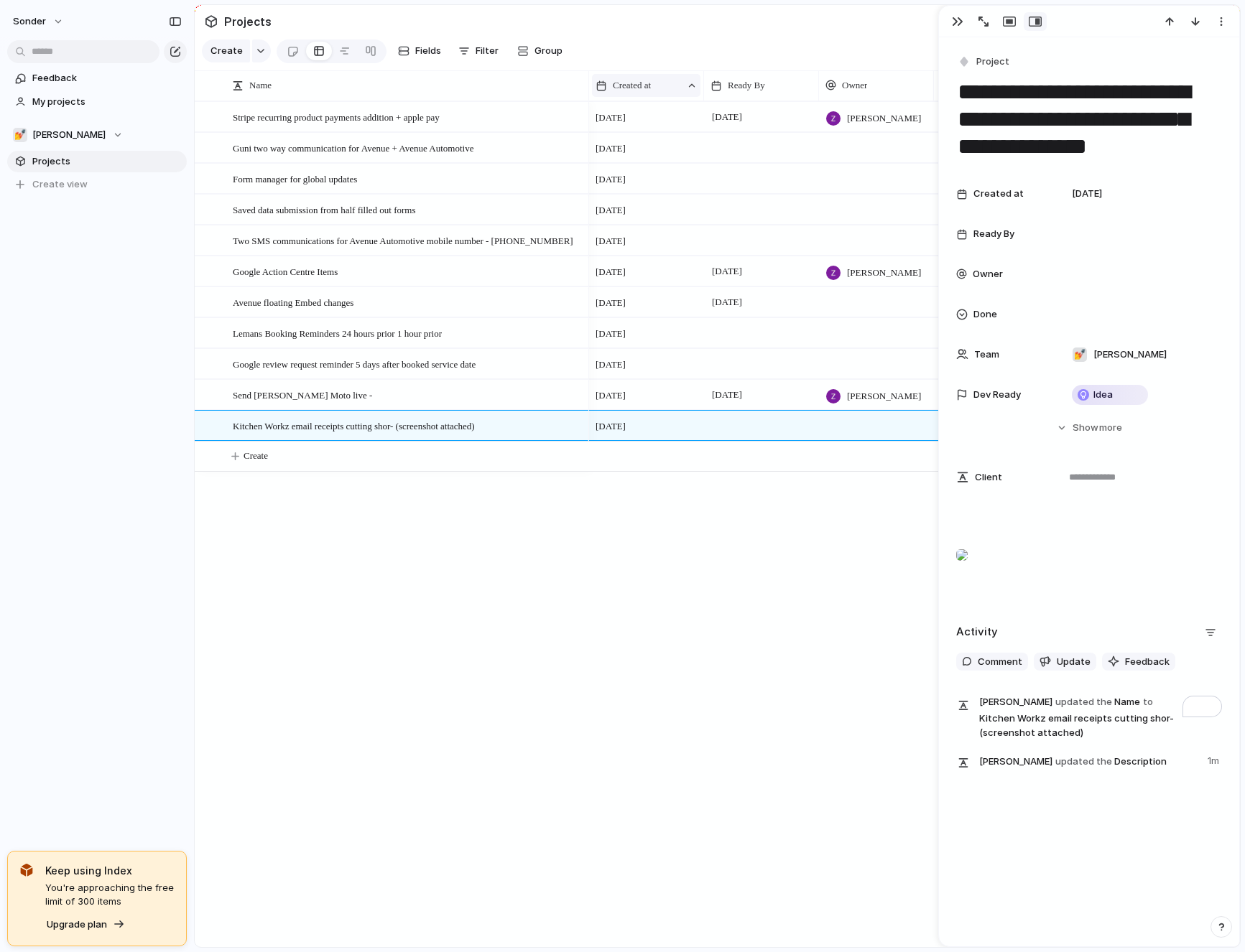
click at [633, 78] on div "Created at" at bounding box center [646, 86] width 109 height 23
click at [655, 186] on span "Sort descending" at bounding box center [658, 188] width 75 height 14
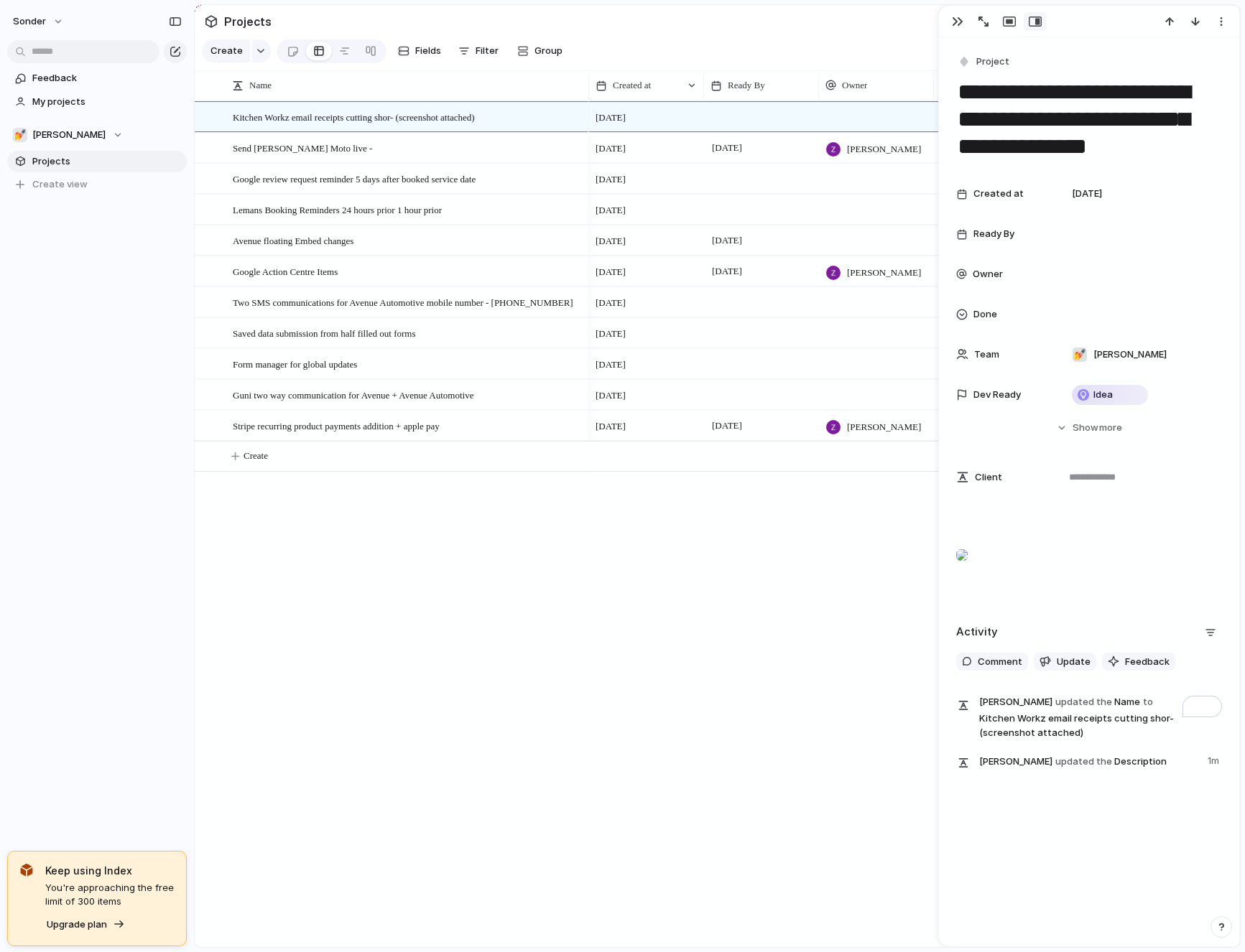
click at [844, 106] on div at bounding box center [876, 106] width 114 height 6
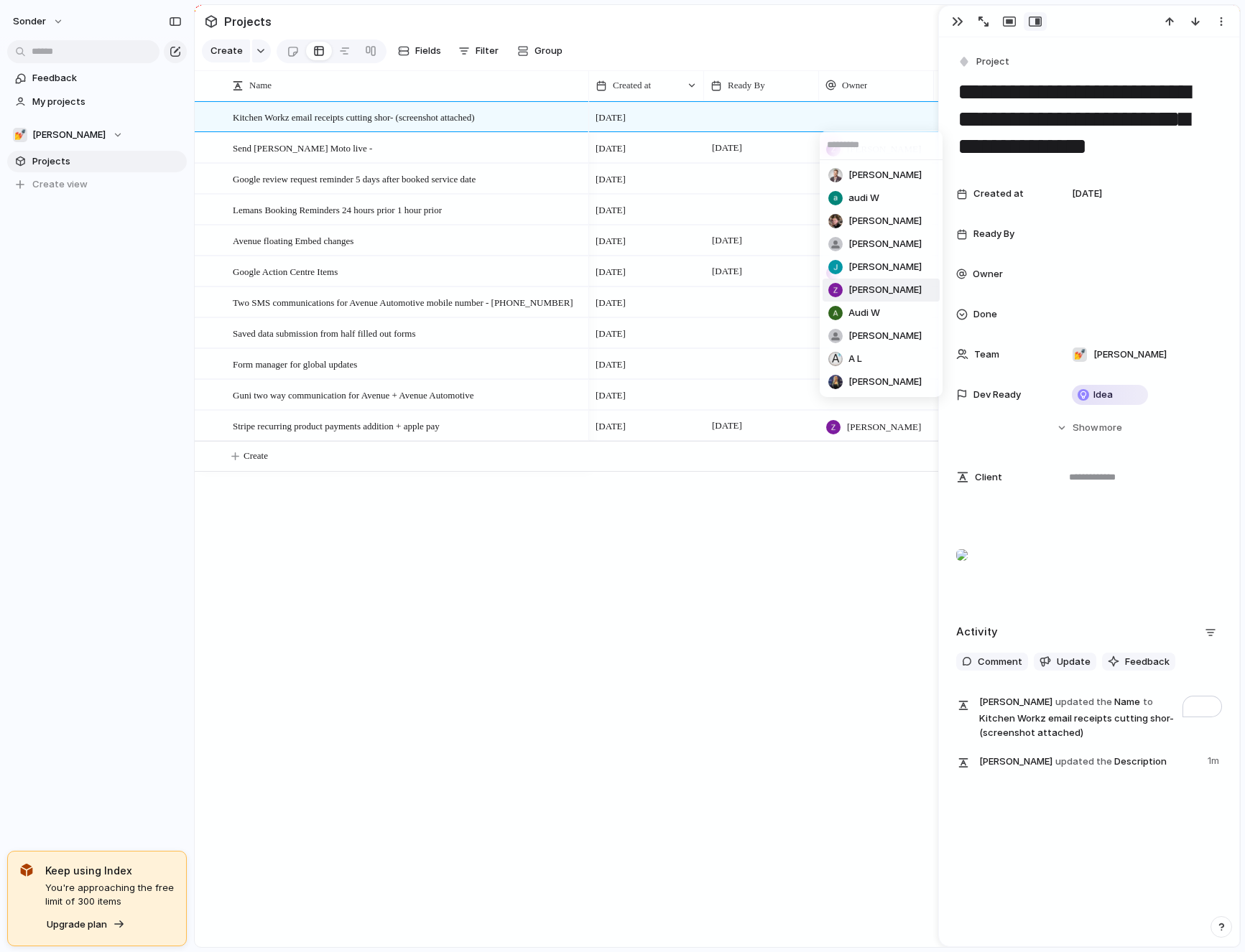
click at [869, 289] on span "[PERSON_NAME]" at bounding box center [885, 290] width 73 height 14
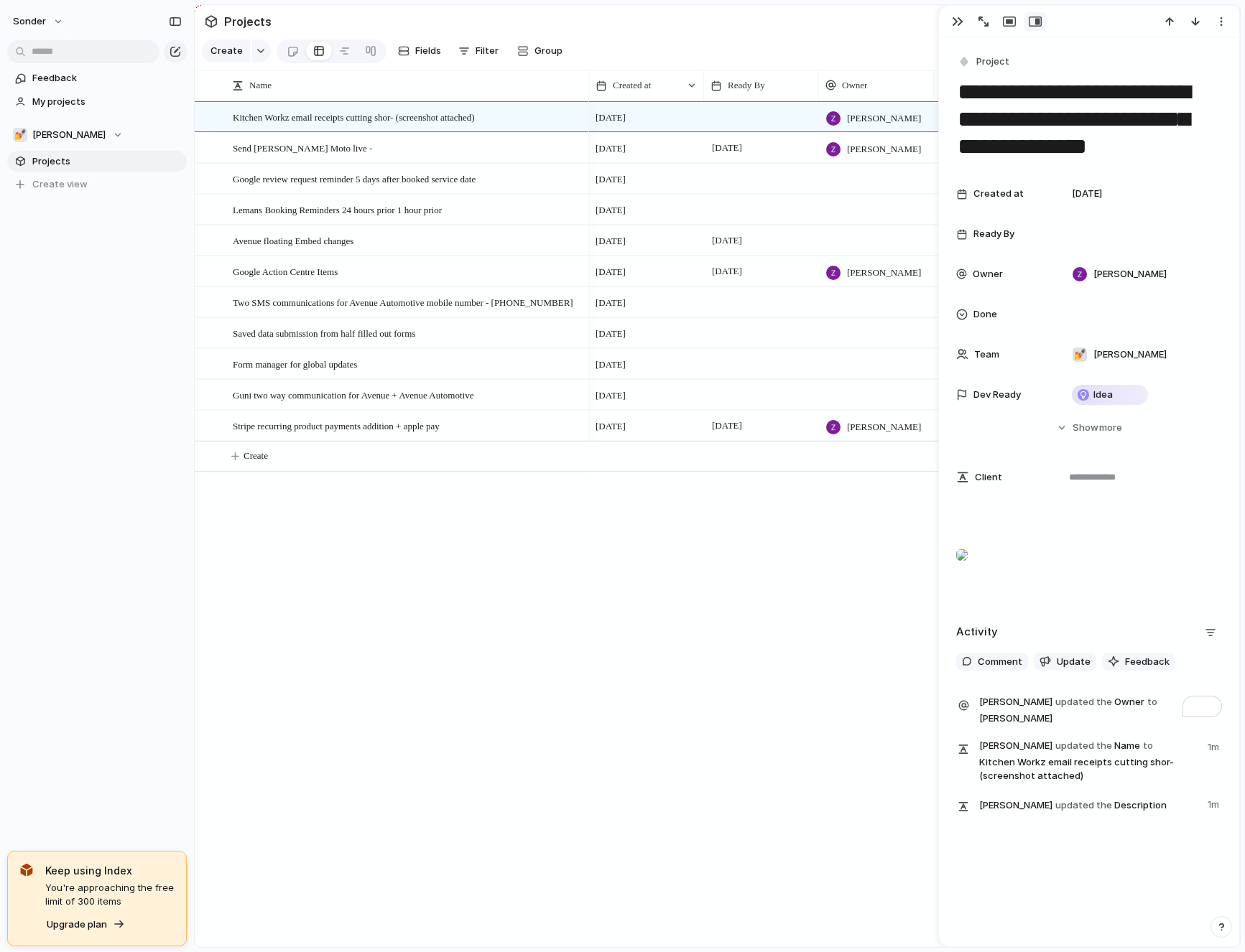
click at [739, 117] on div at bounding box center [761, 116] width 115 height 30
click at [765, 295] on button "11" at bounding box center [759, 302] width 26 height 26
click at [949, 33] on div at bounding box center [1089, 21] width 300 height 32
click at [949, 32] on div at bounding box center [1089, 21] width 300 height 32
click at [949, 30] on button "button" at bounding box center [958, 21] width 23 height 18
